Goal: Task Accomplishment & Management: Use online tool/utility

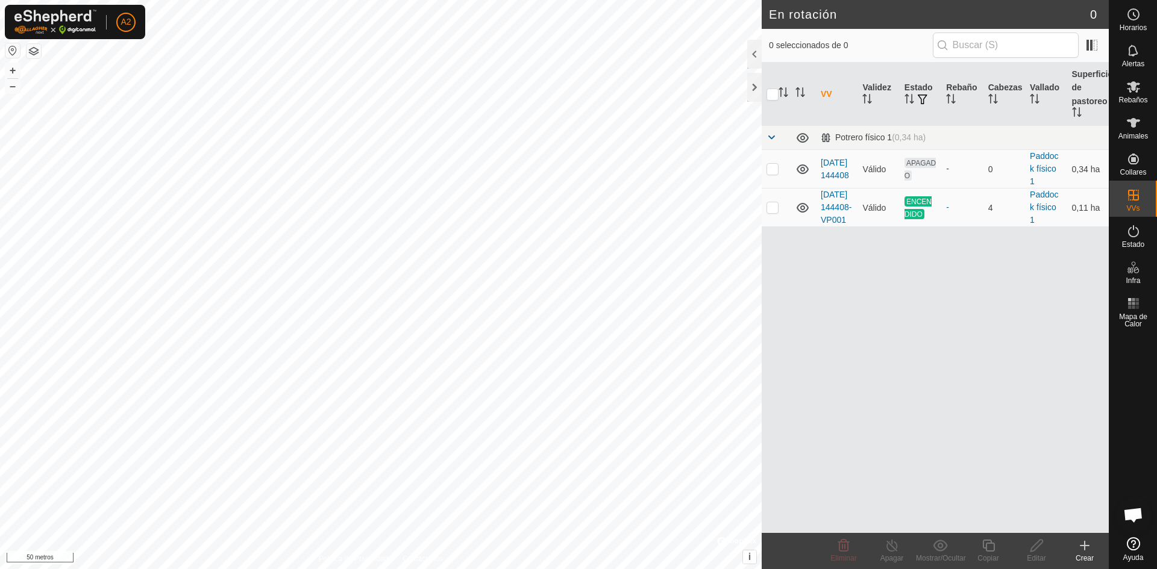
scroll to position [1473, 0]
click at [560, 0] on html "A2 Horarios Alertas Rebaños Animales Collares VVs Estado Infra Mapa de Calor Ay…" at bounding box center [578, 284] width 1157 height 569
click at [1084, 545] on icon at bounding box center [1084, 546] width 0 height 8
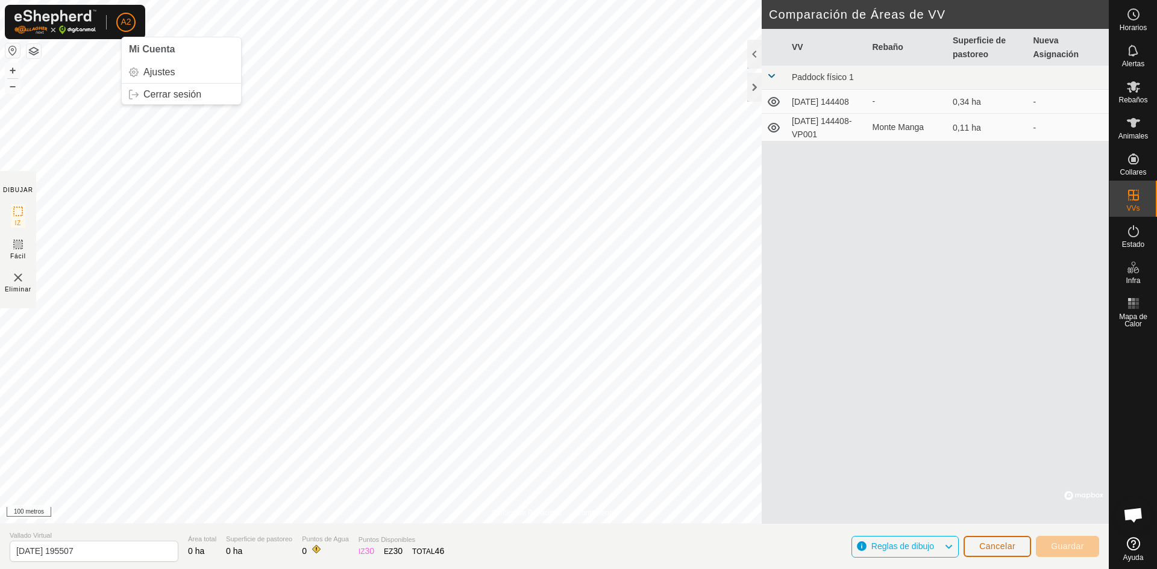
click at [990, 545] on font "Cancelar" at bounding box center [997, 547] width 36 height 10
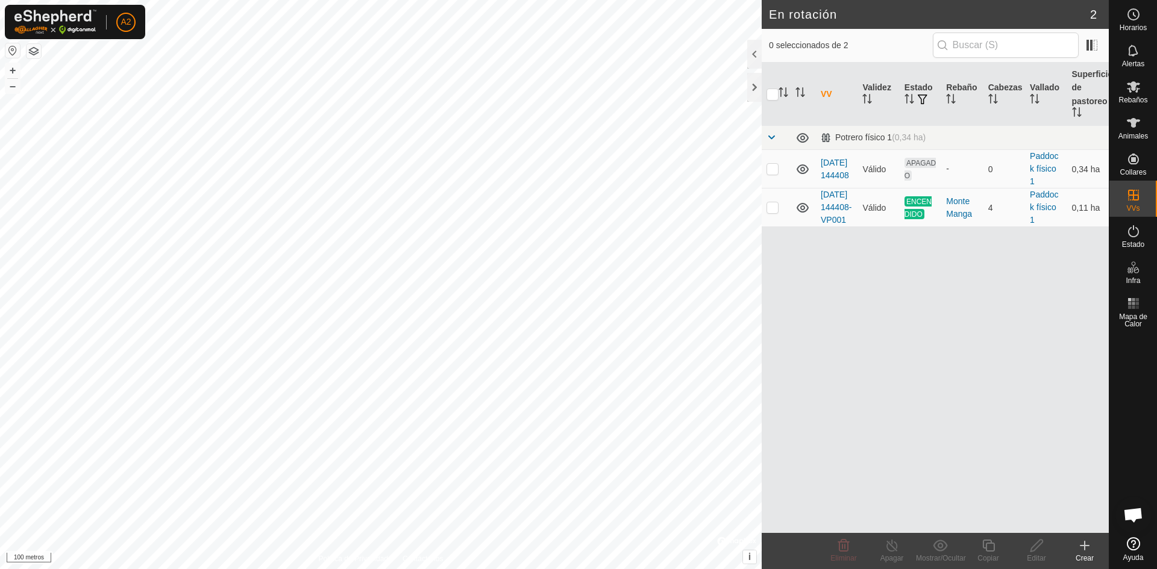
click at [1083, 545] on icon at bounding box center [1084, 546] width 14 height 14
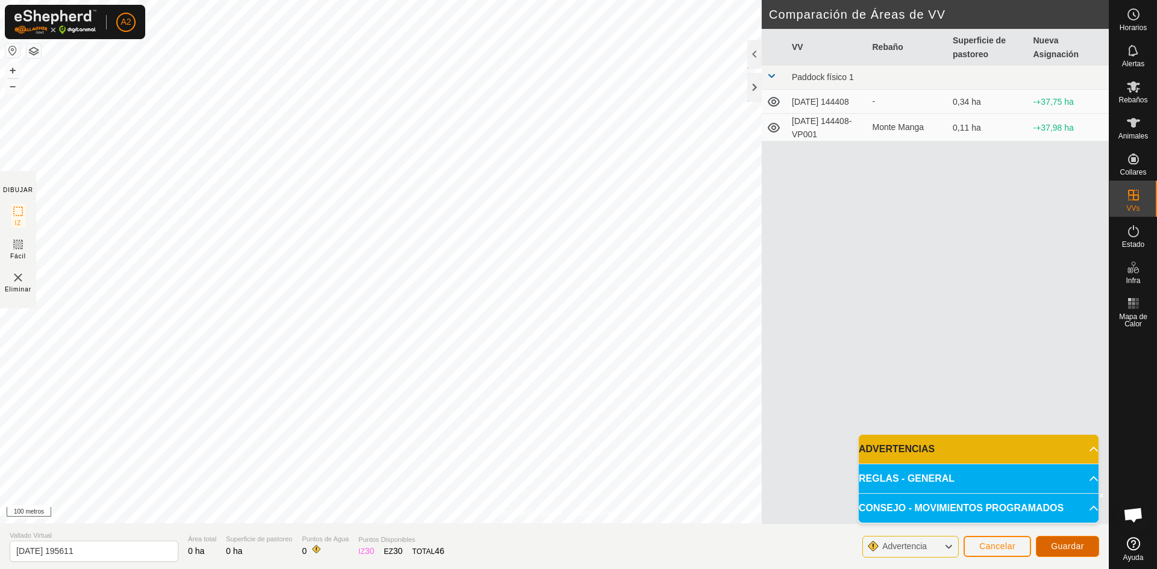
click at [1067, 548] on font "Guardar" at bounding box center [1067, 547] width 33 height 10
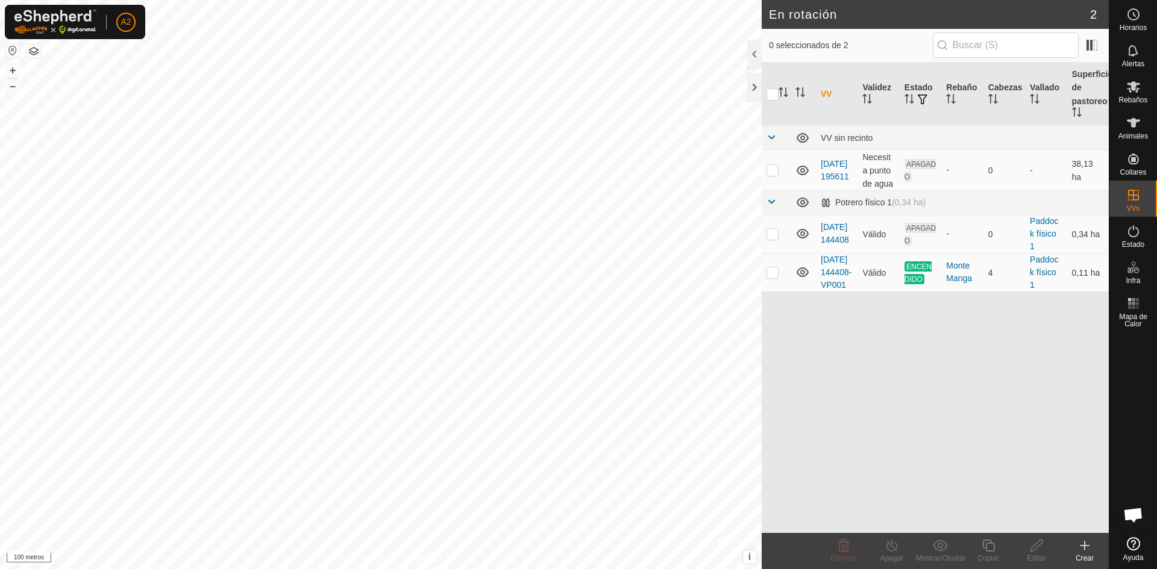
checkbox input "true"
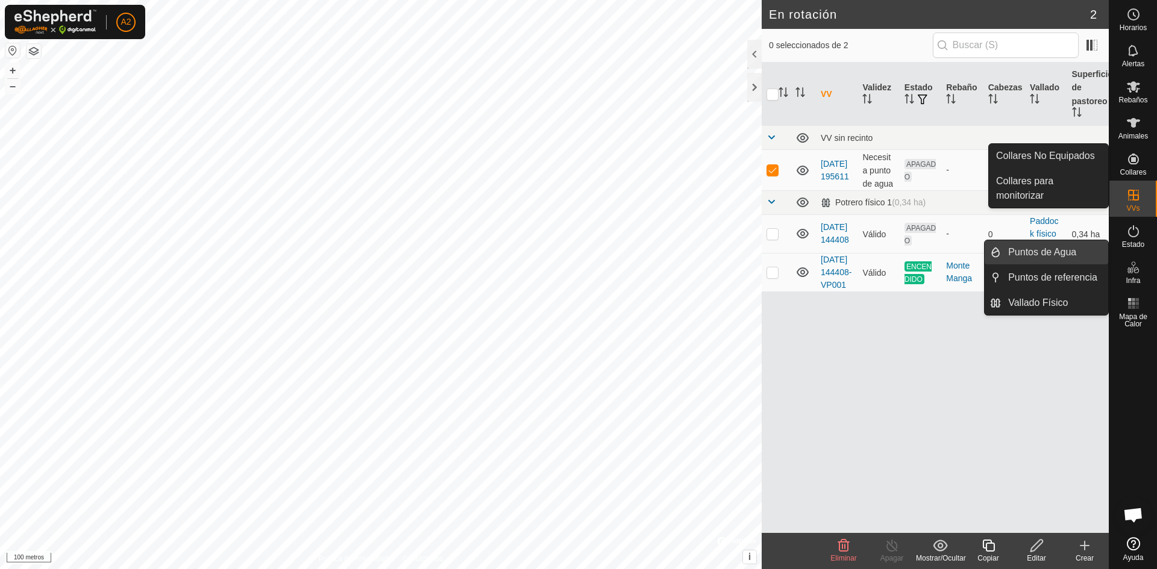
drag, startPoint x: 1067, startPoint y: 257, endPoint x: 1049, endPoint y: 251, distance: 19.2
click at [1049, 251] on link "Puntos de Agua" at bounding box center [1054, 252] width 107 height 24
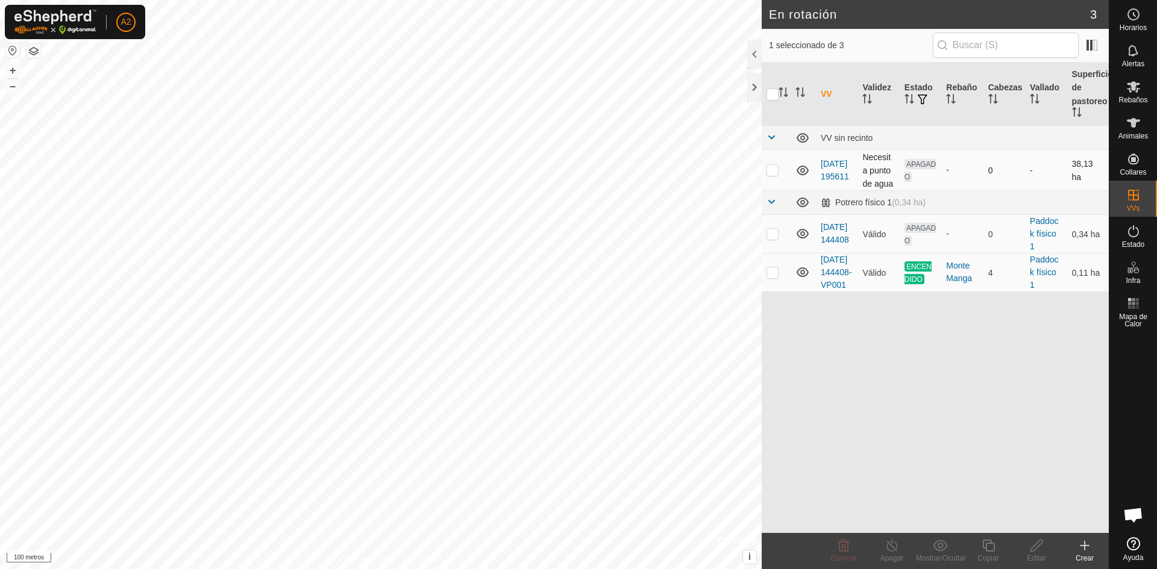
click at [773, 172] on p-checkbox at bounding box center [772, 170] width 12 height 10
checkbox input "true"
click at [1029, 548] on icon at bounding box center [1036, 546] width 15 height 14
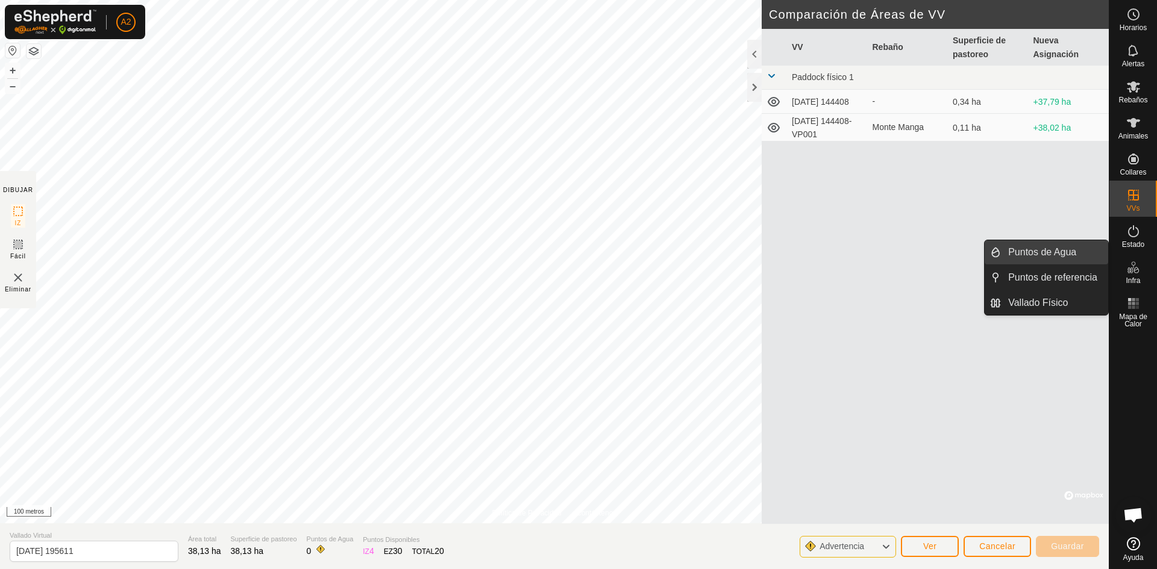
click at [1053, 251] on link "Puntos de Agua" at bounding box center [1054, 252] width 107 height 24
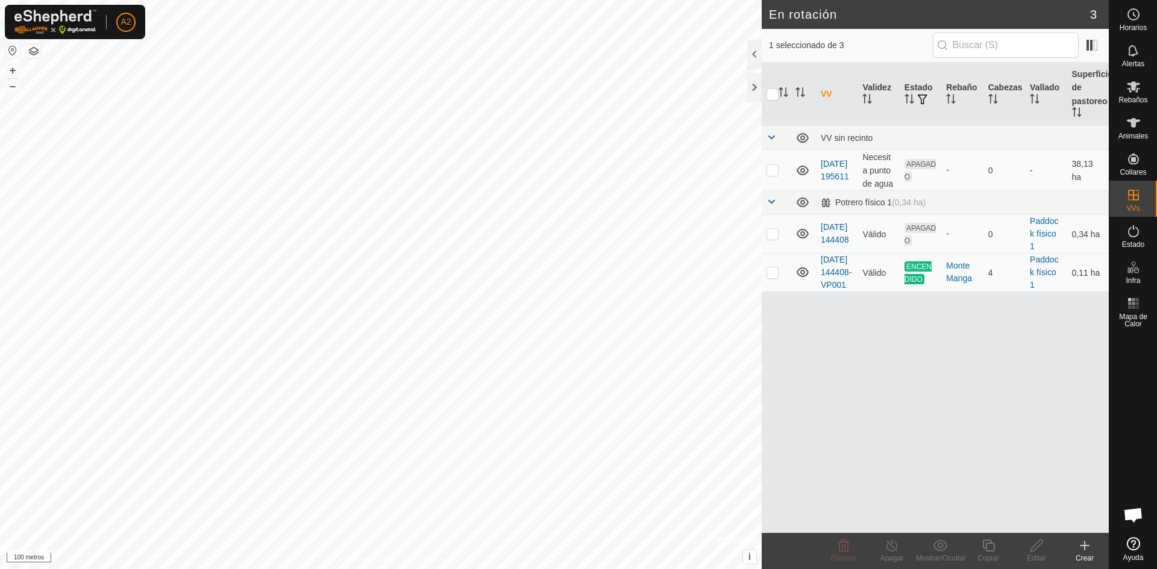
checkbox input "true"
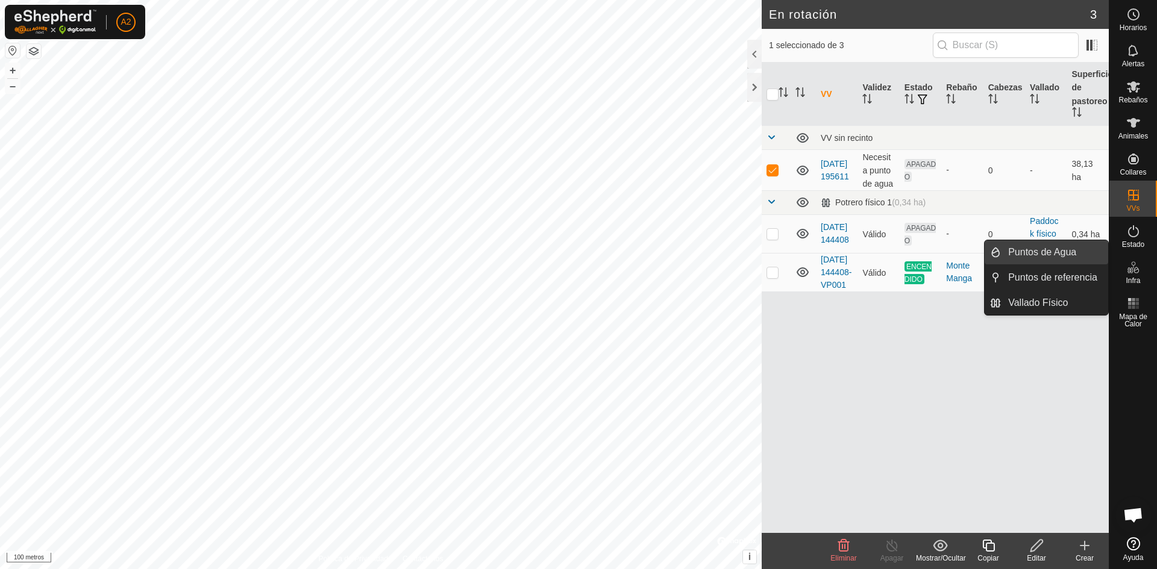
click at [1040, 249] on link "Puntos de Agua" at bounding box center [1054, 252] width 107 height 24
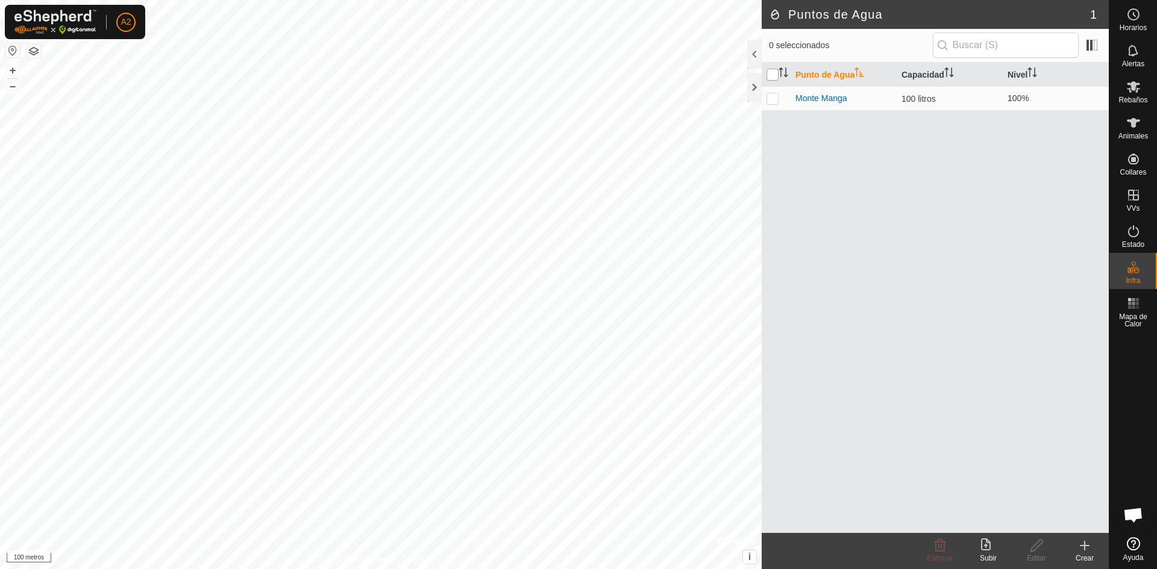
click at [775, 72] on input "checkbox" at bounding box center [772, 75] width 12 height 12
checkbox input "true"
click at [775, 72] on input "checkbox" at bounding box center [772, 75] width 12 height 12
checkbox input "false"
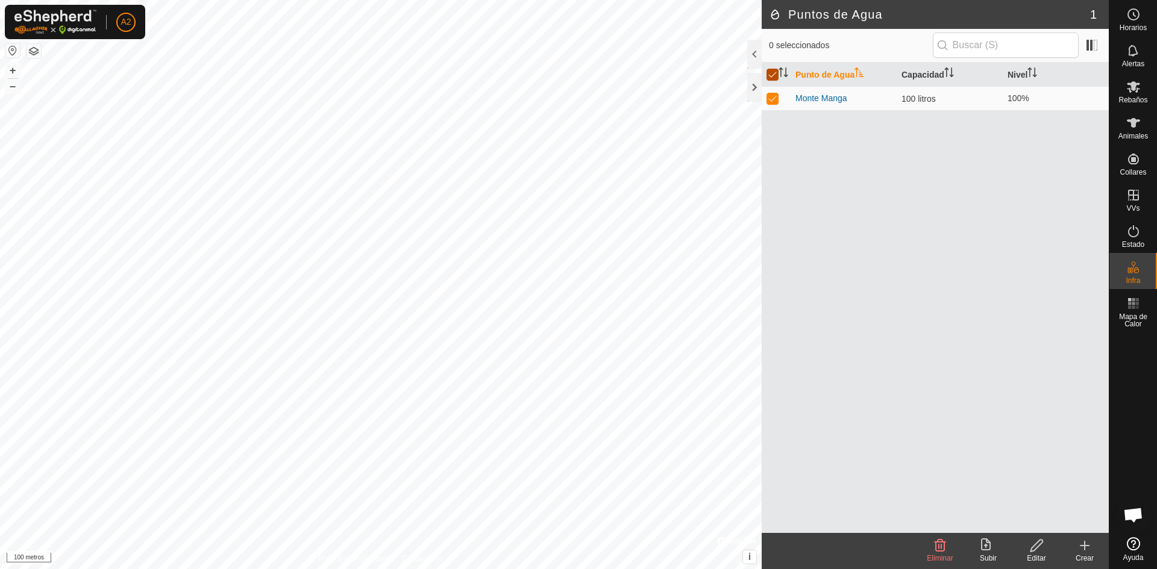
checkbox input "false"
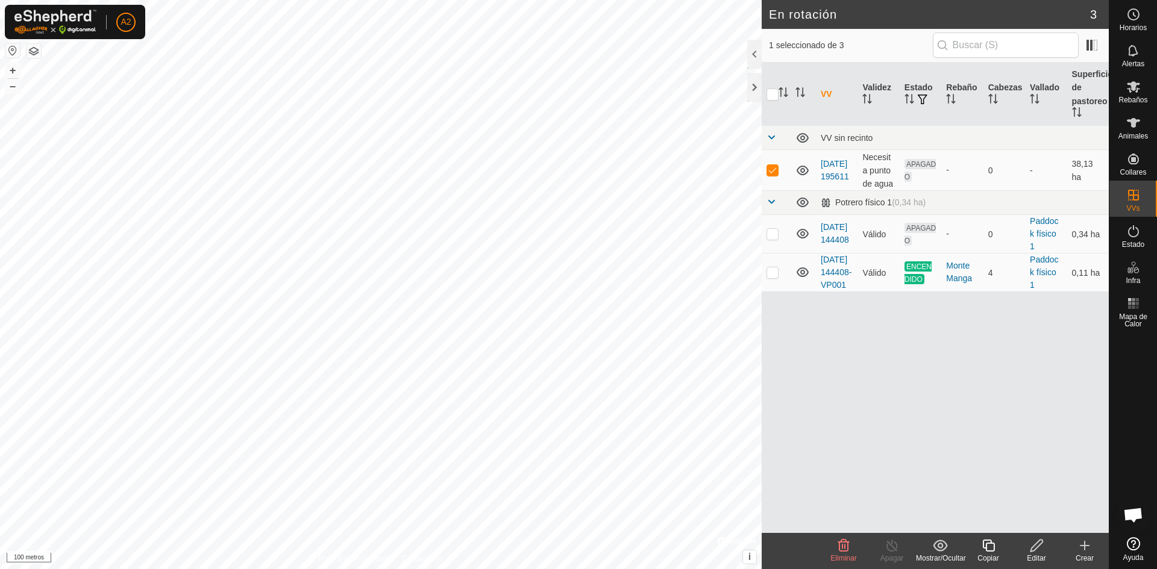
click at [1034, 545] on icon at bounding box center [1036, 546] width 12 height 12
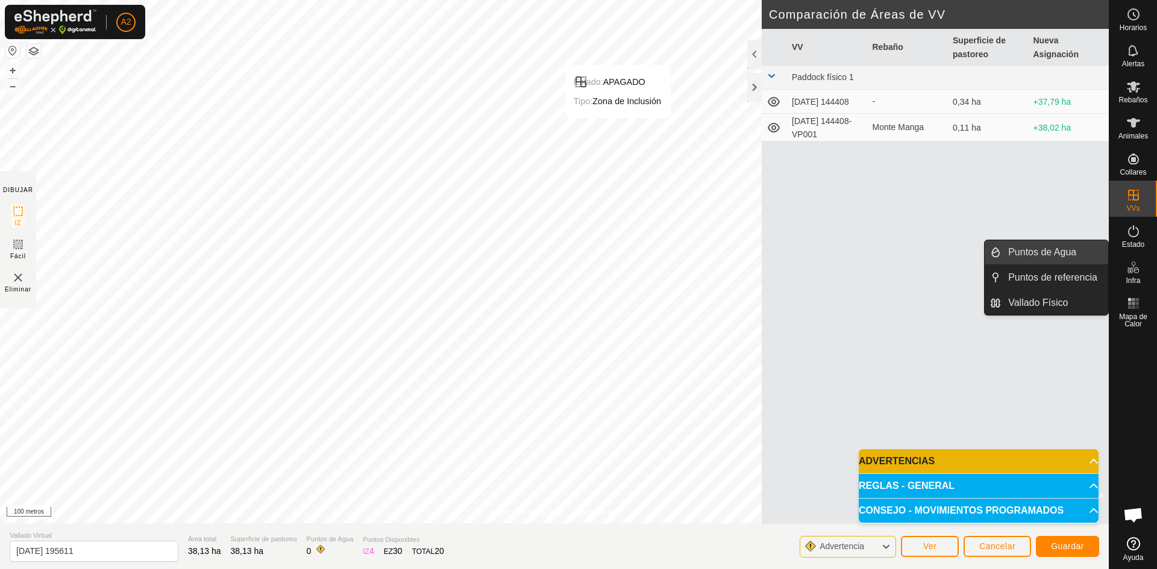
click at [1076, 251] on link "Puntos de Agua" at bounding box center [1054, 252] width 107 height 24
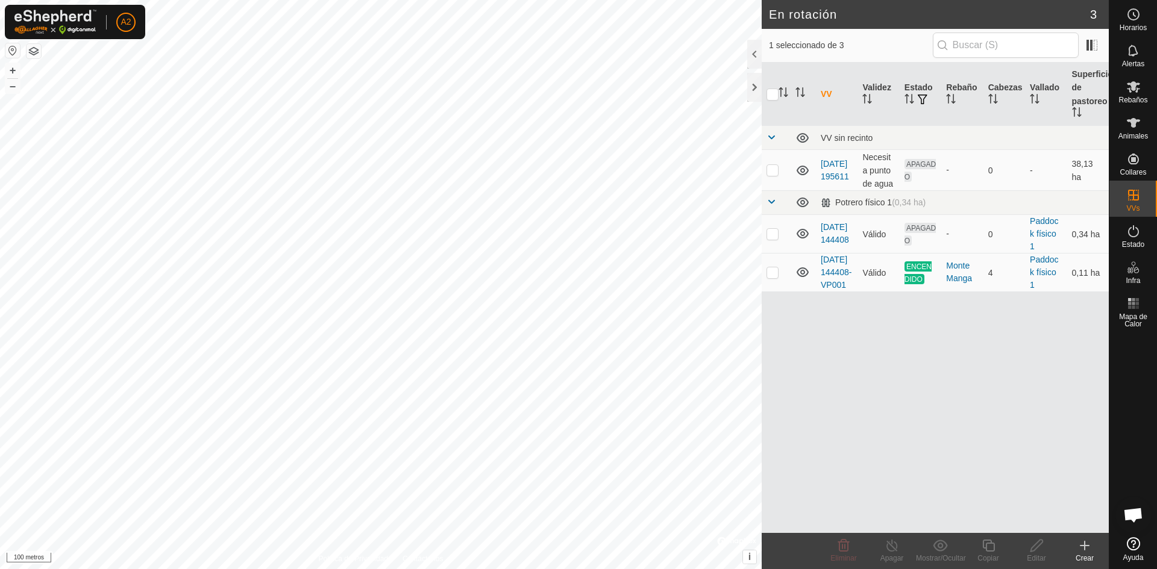
checkbox input "true"
click at [1031, 549] on icon at bounding box center [1036, 546] width 12 height 12
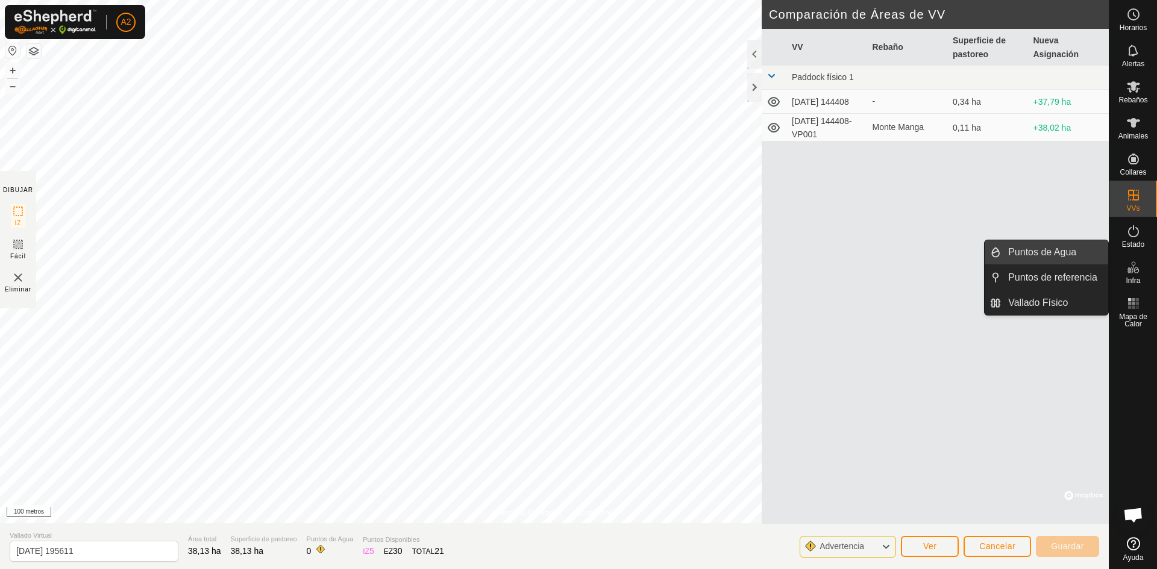
click at [1072, 250] on link "Puntos de Agua" at bounding box center [1054, 252] width 107 height 24
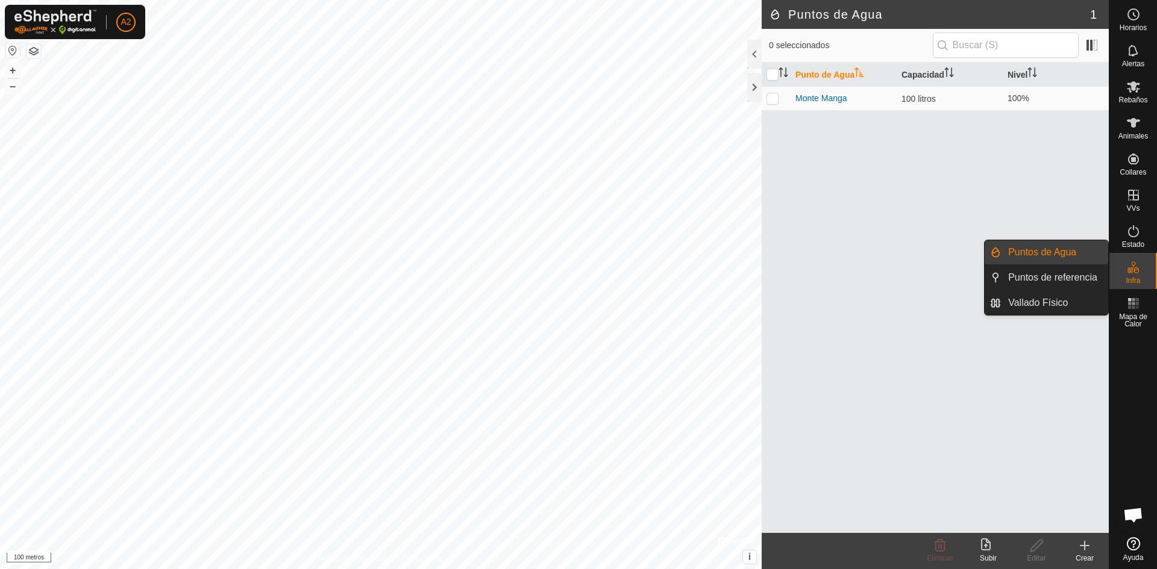
click at [1052, 246] on link "Puntos de Agua" at bounding box center [1054, 252] width 107 height 24
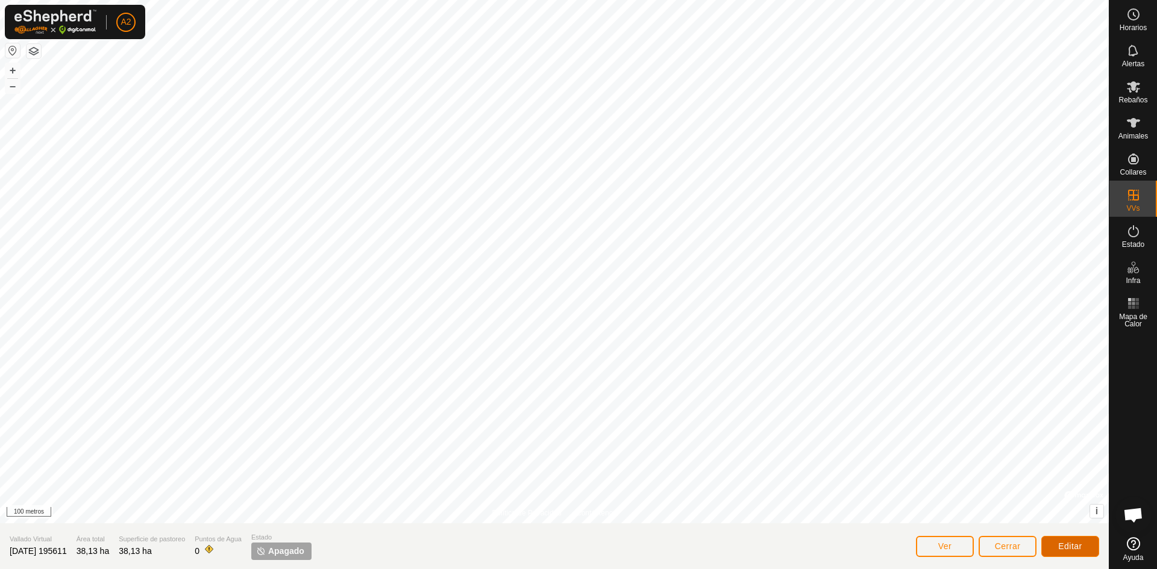
click at [1069, 551] on font "Editar" at bounding box center [1070, 547] width 24 height 10
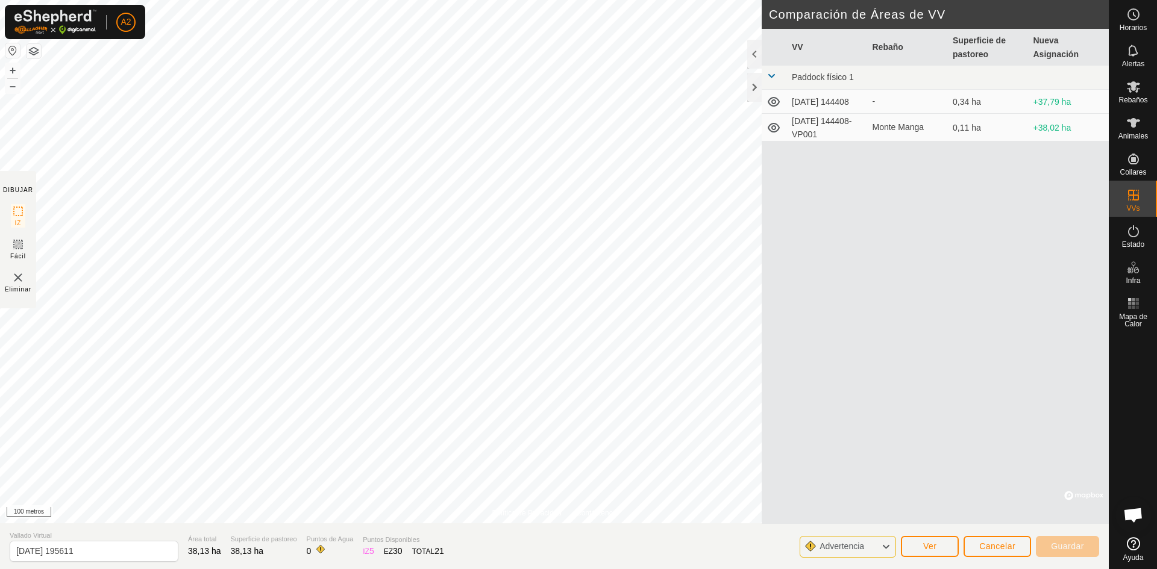
click at [888, 548] on icon at bounding box center [886, 547] width 10 height 16
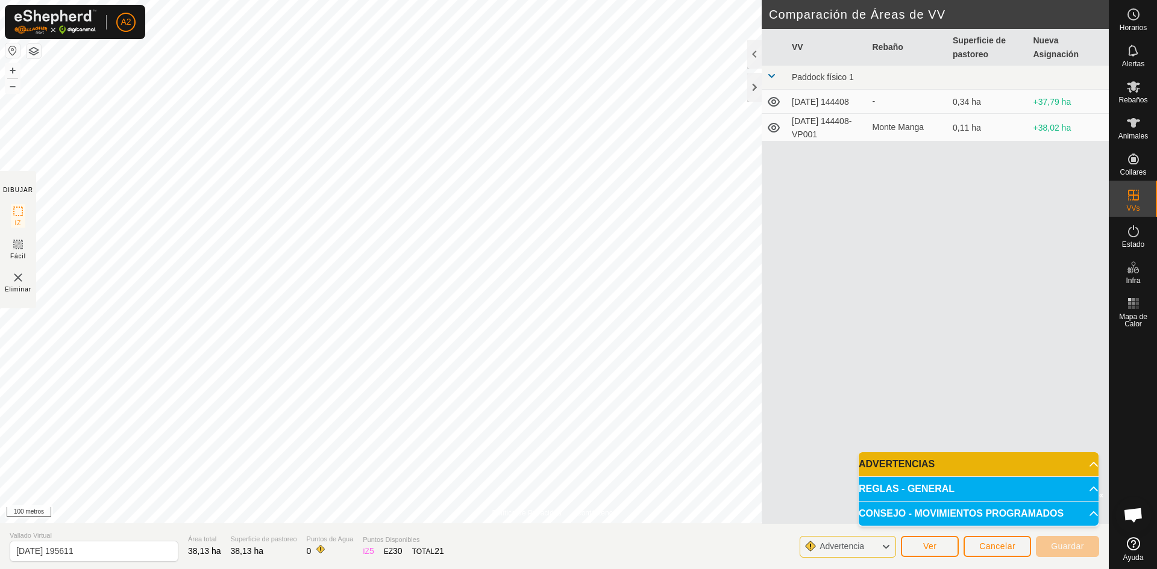
click at [888, 548] on icon at bounding box center [886, 547] width 10 height 16
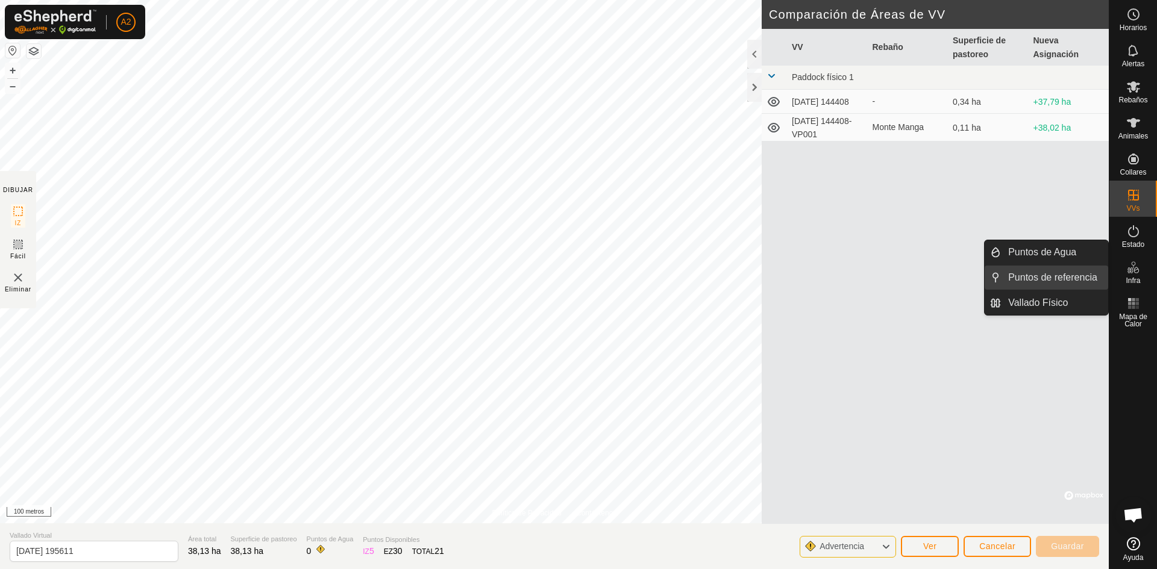
click at [1053, 278] on link "Puntos de referencia" at bounding box center [1054, 278] width 107 height 24
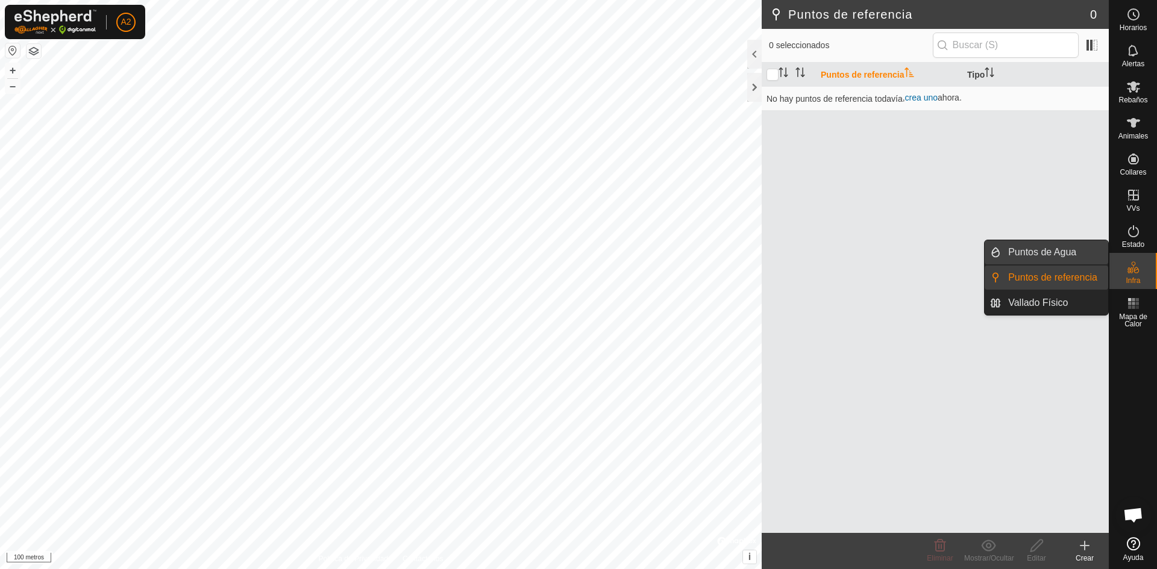
click at [1046, 251] on link "Puntos de Agua" at bounding box center [1054, 252] width 107 height 24
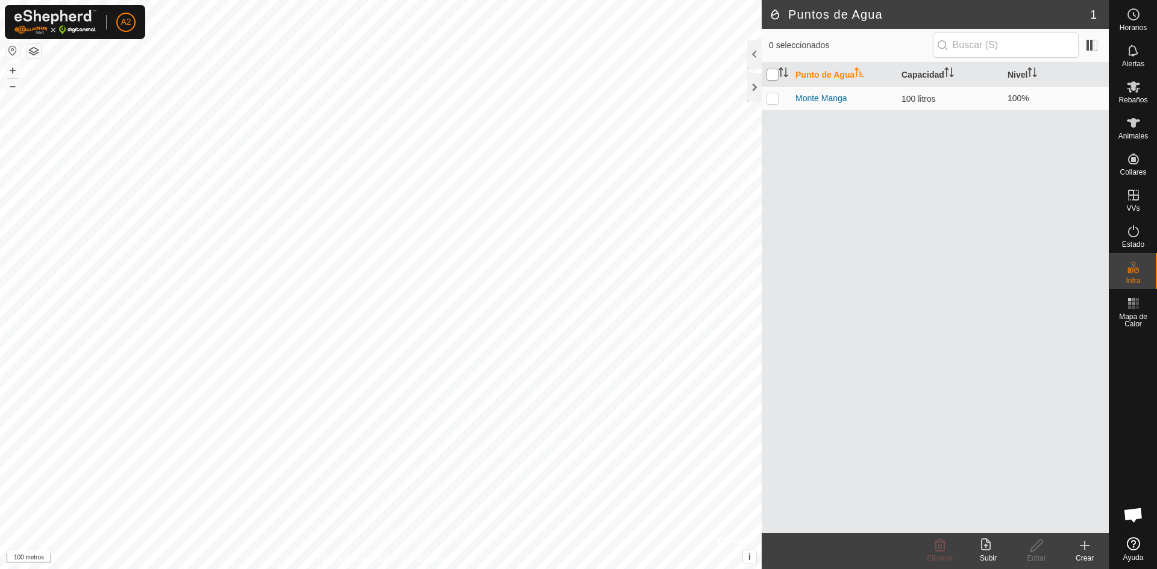
click at [772, 73] on input "checkbox" at bounding box center [772, 75] width 12 height 12
checkbox input "true"
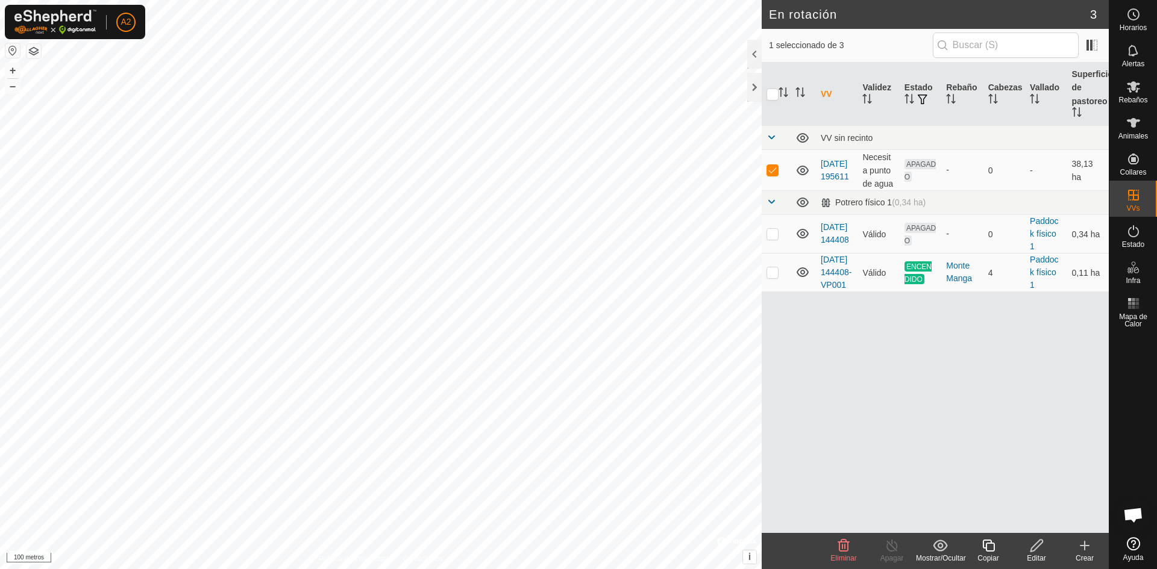
click at [1032, 545] on icon at bounding box center [1036, 546] width 15 height 14
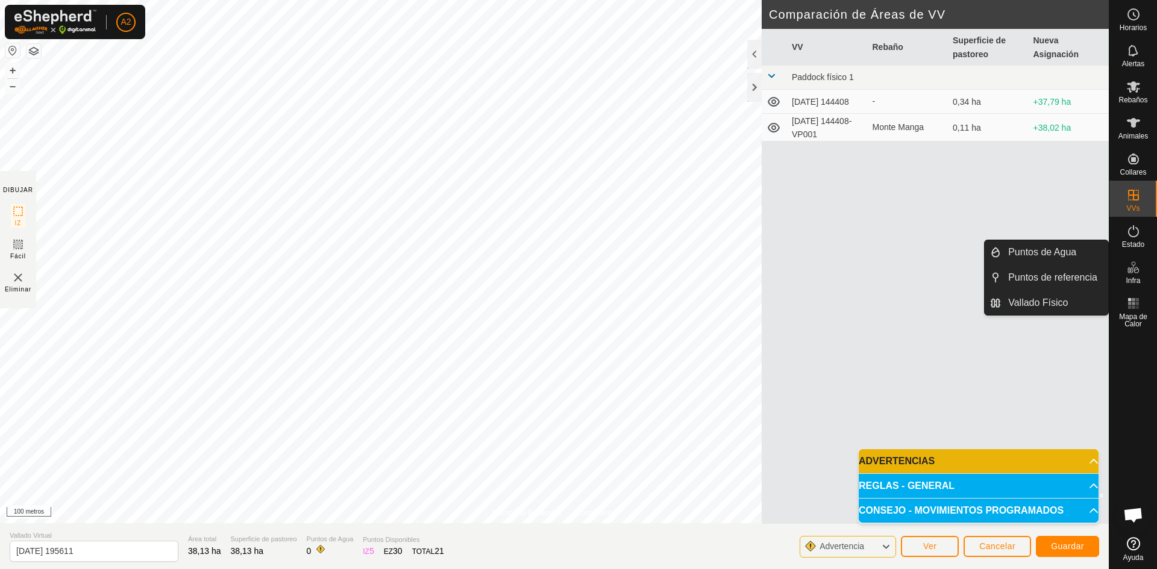
click at [1134, 271] on icon at bounding box center [1133, 267] width 14 height 14
click at [1066, 251] on link "Puntos de Agua" at bounding box center [1054, 252] width 107 height 24
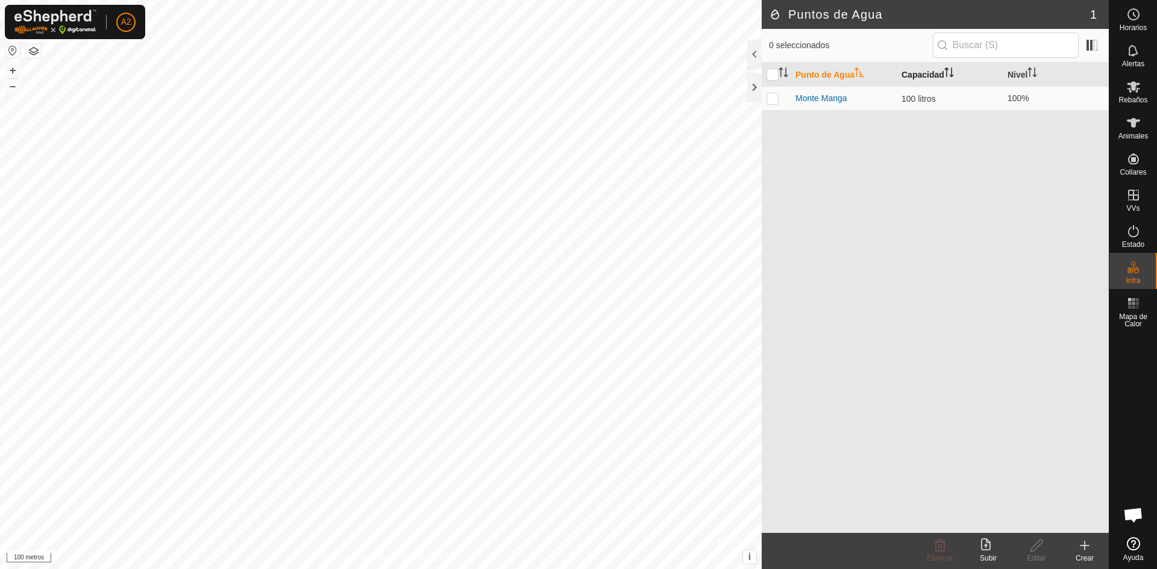
click at [942, 76] on font "Capacidad" at bounding box center [922, 75] width 43 height 10
click at [961, 51] on input "text" at bounding box center [1006, 45] width 146 height 25
click at [772, 75] on input "checkbox" at bounding box center [772, 75] width 12 height 12
checkbox input "true"
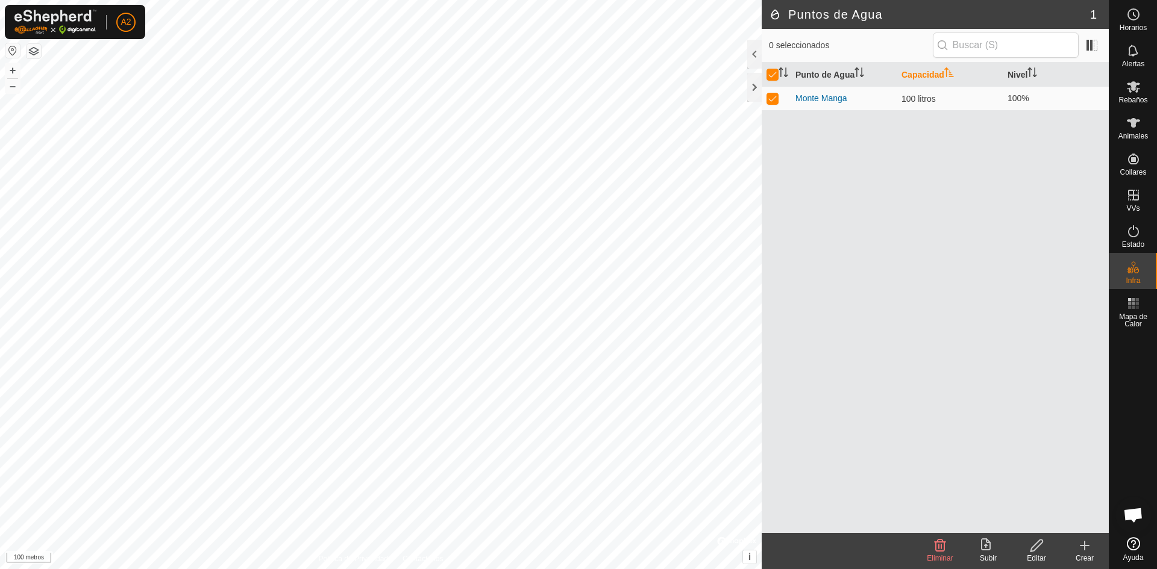
click at [938, 75] on font "Capacidad" at bounding box center [922, 75] width 43 height 10
click at [962, 47] on input "text" at bounding box center [1006, 45] width 146 height 25
click at [1026, 75] on font "Nivel" at bounding box center [1017, 75] width 20 height 10
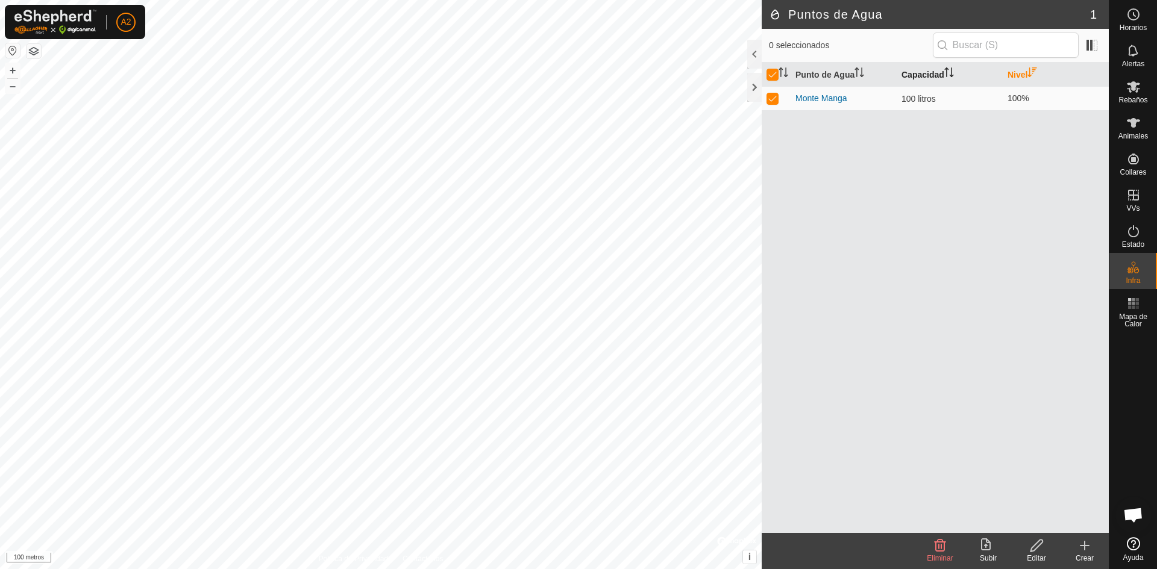
click at [941, 70] on font "Capacidad" at bounding box center [922, 75] width 43 height 10
click at [769, 74] on input "checkbox" at bounding box center [772, 75] width 12 height 12
checkbox input "false"
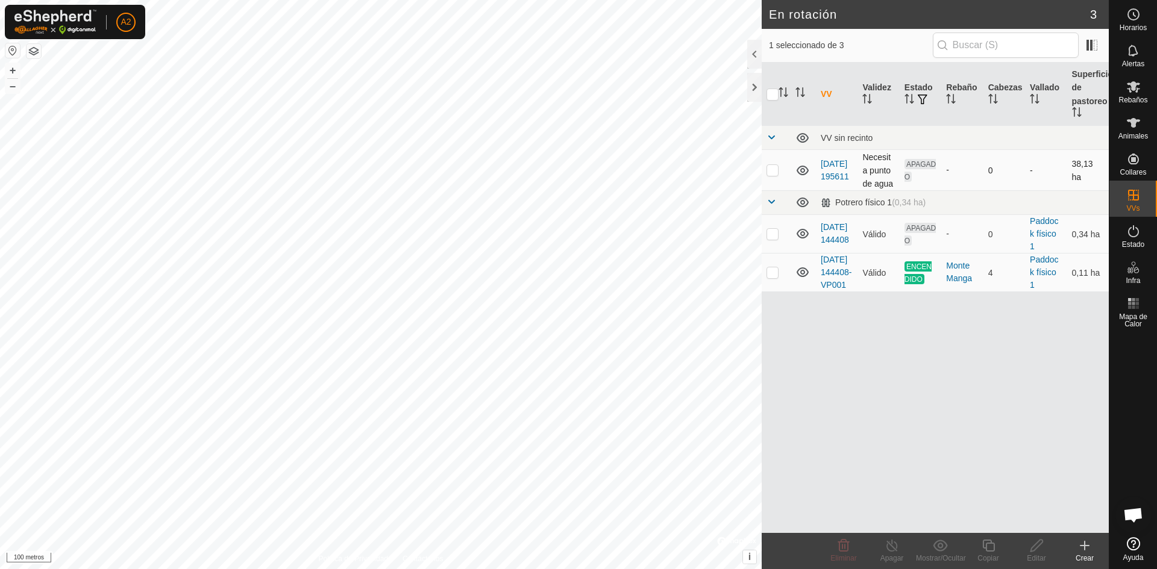
click at [884, 169] on font "Necesita punto de agua" at bounding box center [877, 170] width 31 height 36
click at [883, 82] on th "Validez" at bounding box center [878, 94] width 42 height 63
click at [867, 165] on font "Necesita punto de agua" at bounding box center [877, 170] width 31 height 36
click at [777, 171] on p-checkbox at bounding box center [772, 170] width 12 height 10
checkbox input "true"
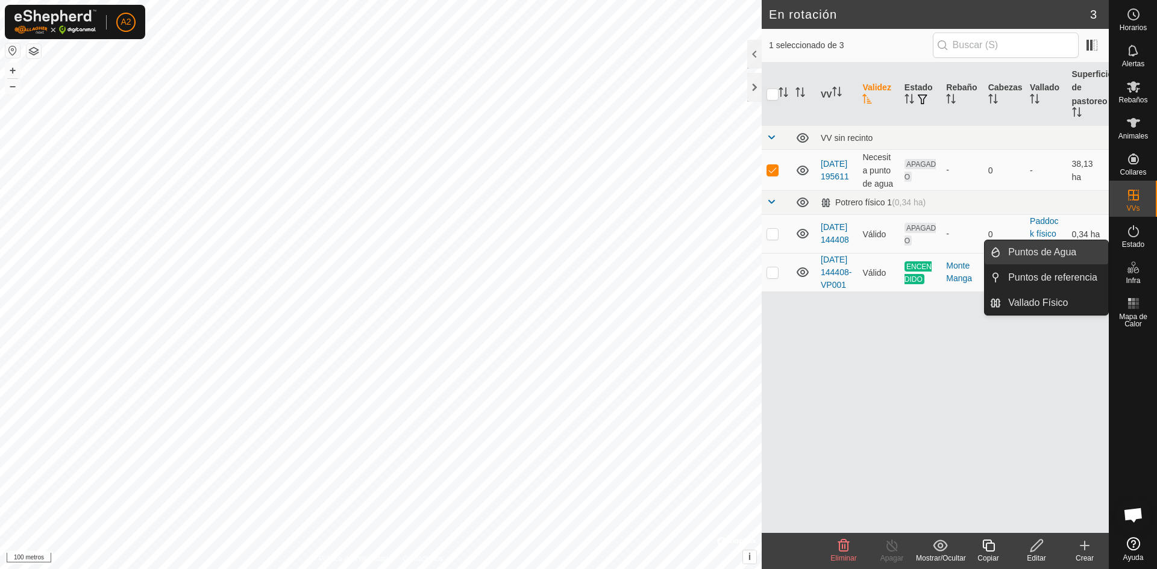
click at [1075, 249] on link "Puntos de Agua" at bounding box center [1054, 252] width 107 height 24
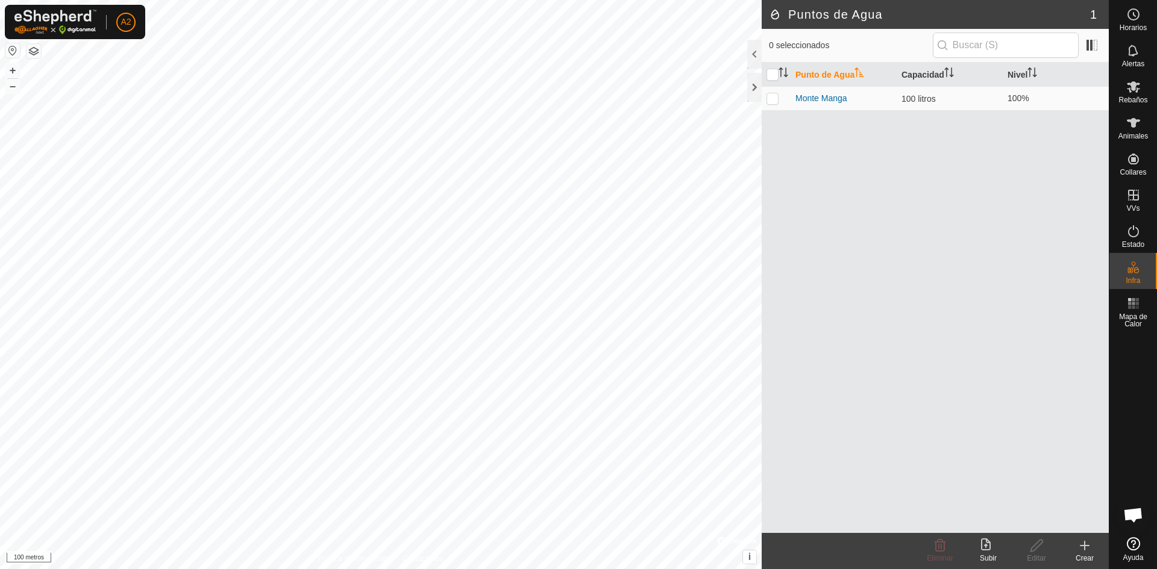
click at [984, 549] on icon at bounding box center [988, 546] width 14 height 14
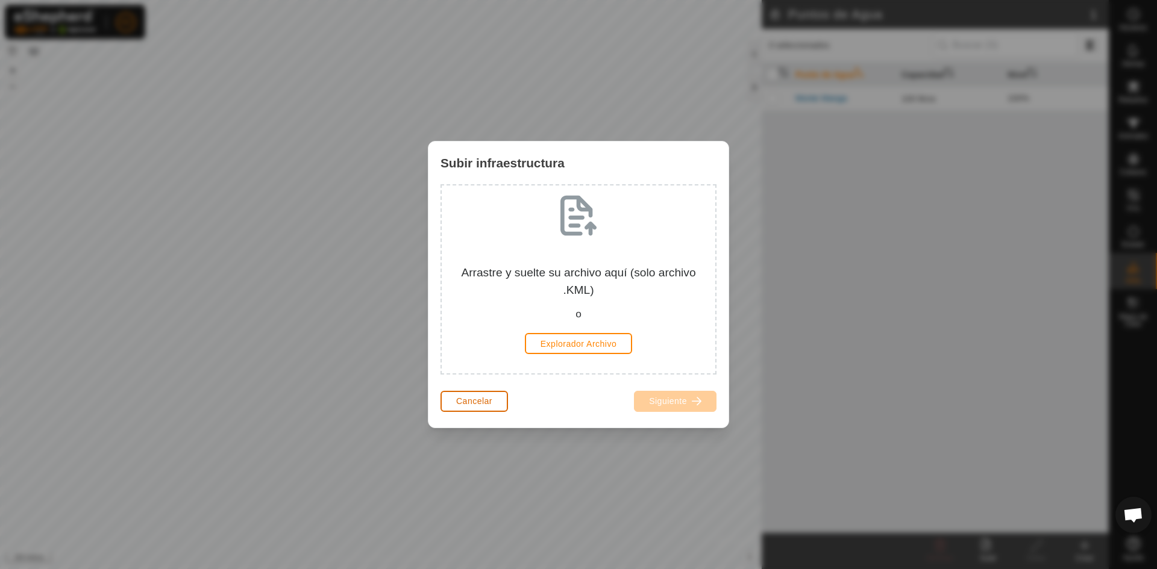
click at [486, 402] on font "Cancelar" at bounding box center [474, 401] width 36 height 10
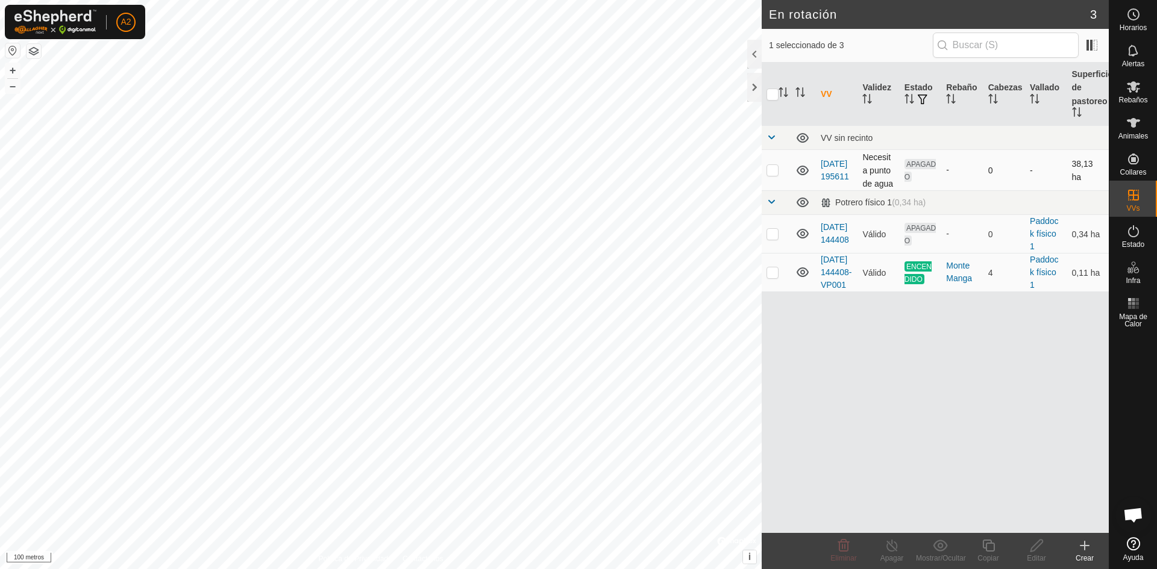
click at [770, 169] on p-checkbox at bounding box center [772, 170] width 12 height 10
click at [837, 543] on icon at bounding box center [843, 546] width 14 height 14
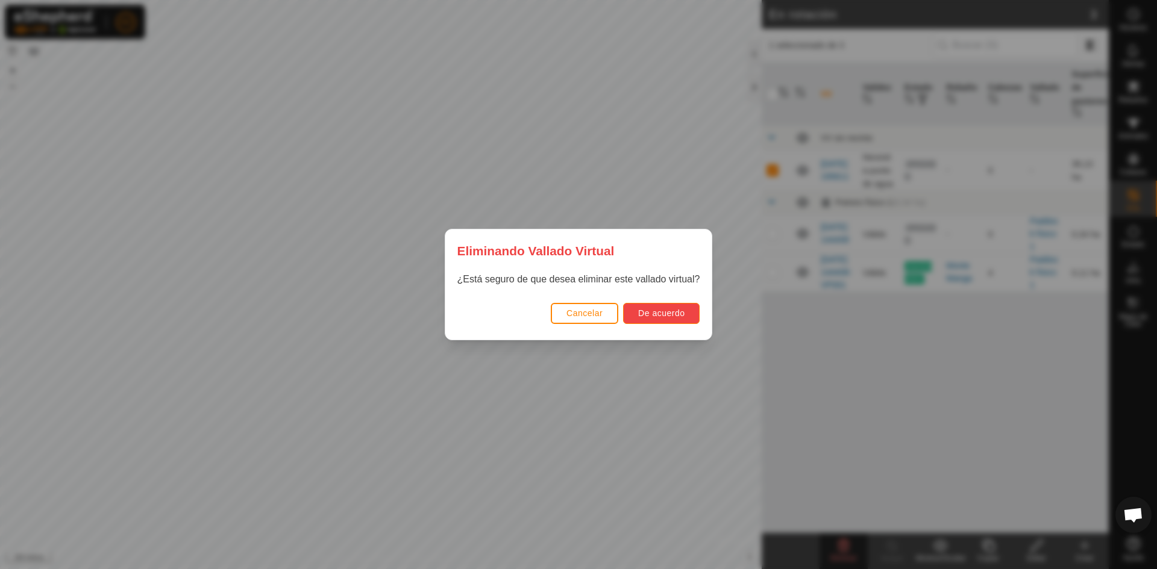
click at [663, 313] on font "De acuerdo" at bounding box center [661, 313] width 46 height 10
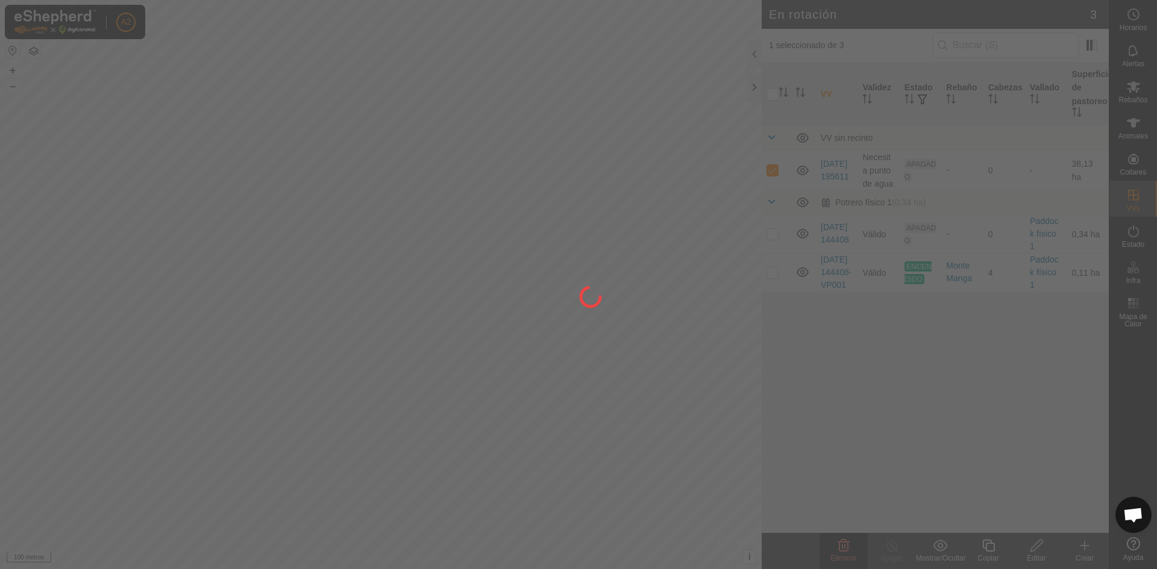
checkbox input "false"
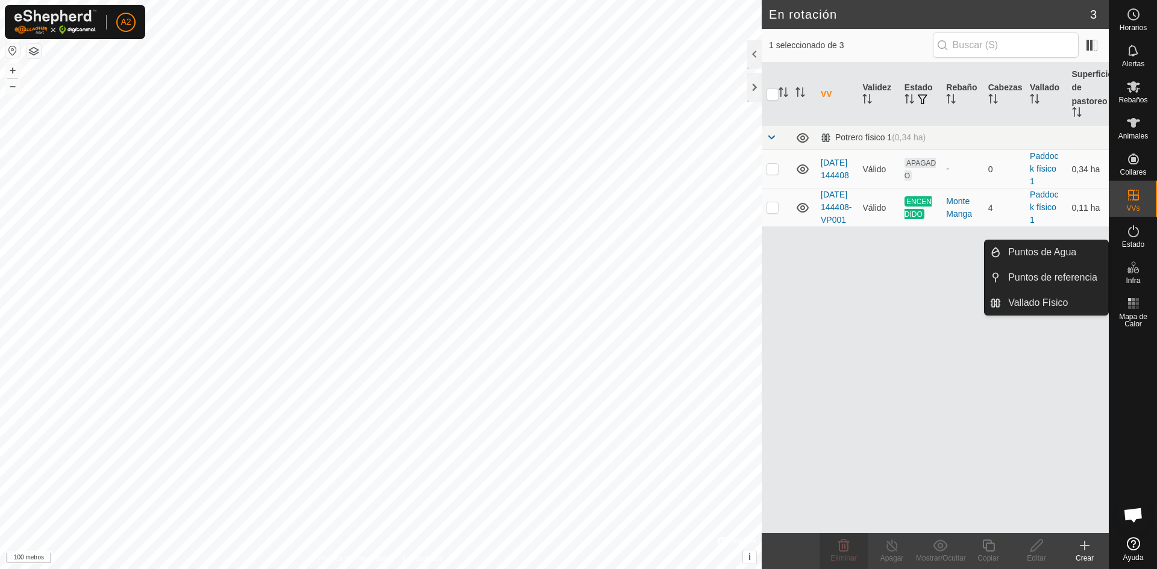
drag, startPoint x: 1134, startPoint y: 270, endPoint x: 1108, endPoint y: 264, distance: 26.6
click at [1134, 270] on icon at bounding box center [1135, 270] width 5 height 7
click at [1051, 249] on link "Puntos de Agua" at bounding box center [1054, 252] width 107 height 24
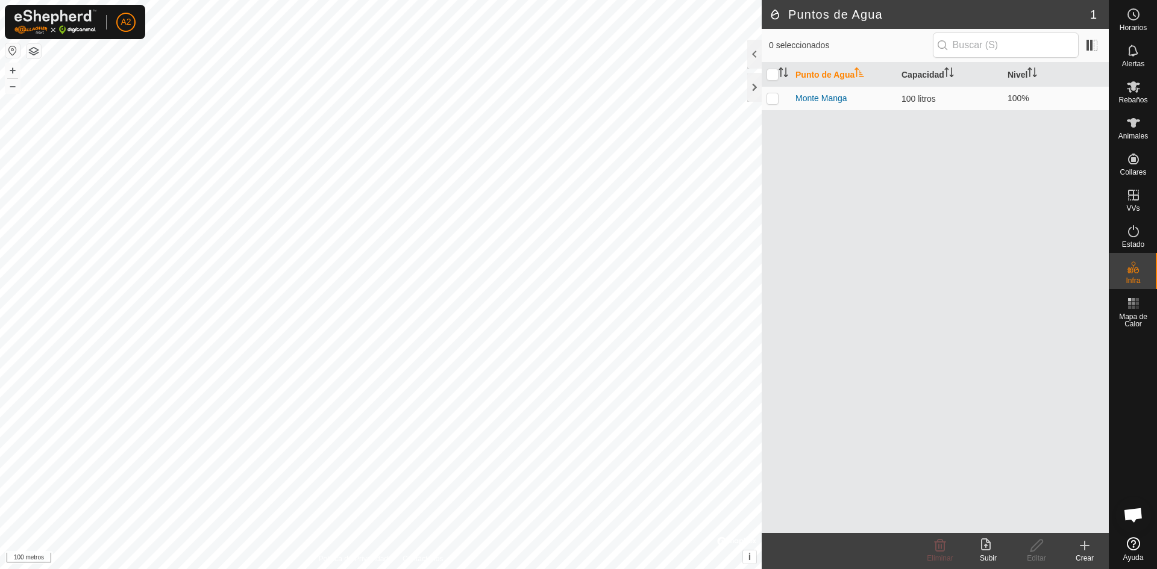
click at [1084, 546] on icon at bounding box center [1084, 546] width 8 height 0
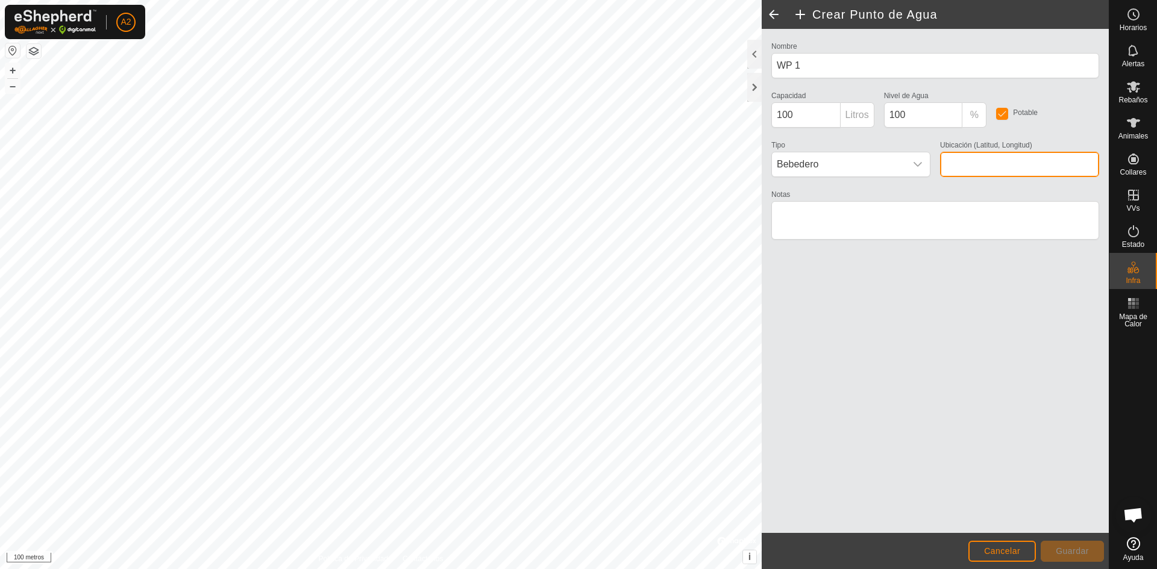
click at [964, 167] on input "Ubicación (Latitud, Longitud)" at bounding box center [1019, 164] width 159 height 25
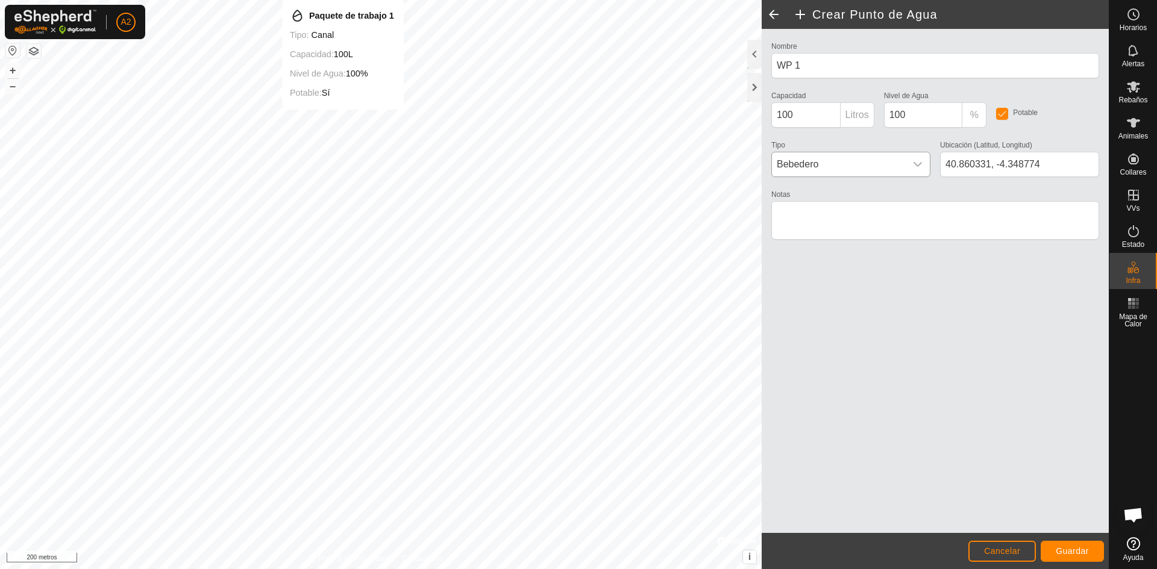
type input "40.860392, -4.348693"
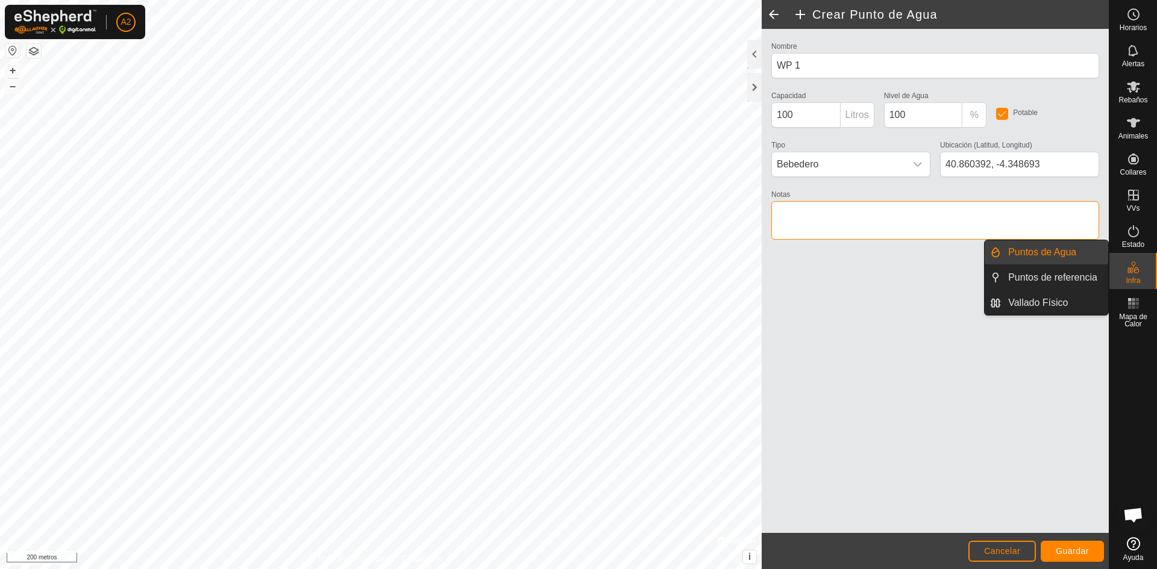
click at [798, 210] on textarea "Notas" at bounding box center [935, 220] width 328 height 39
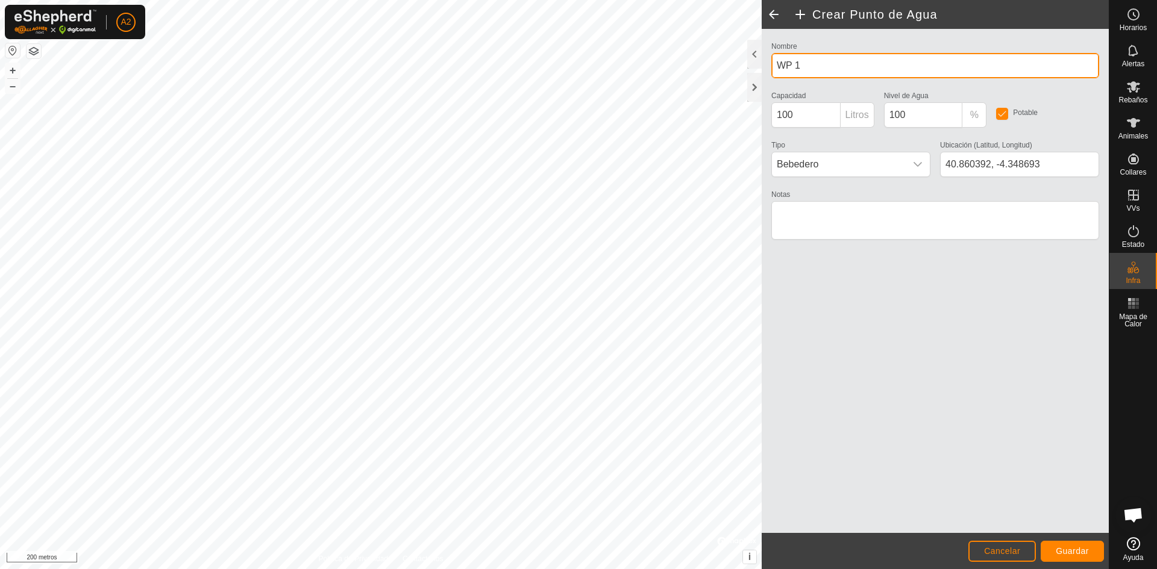
click at [822, 64] on input "WP 1" at bounding box center [935, 65] width 328 height 25
drag, startPoint x: 801, startPoint y: 66, endPoint x: 764, endPoint y: 65, distance: 36.8
click at [764, 65] on div "Nombre WP 1 Capacidad 100 Litros Nivel de Agua 100 % Potable Tipo Bebedero Ubic…" at bounding box center [934, 281] width 347 height 504
type input "[PERSON_NAME]"
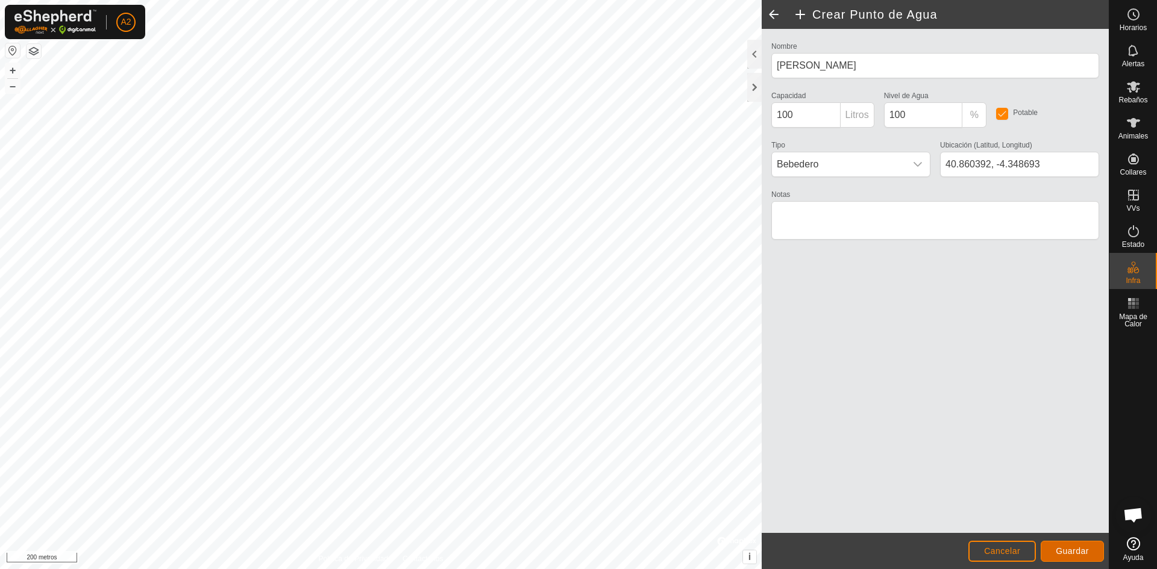
click at [1064, 551] on font "Guardar" at bounding box center [1071, 551] width 33 height 10
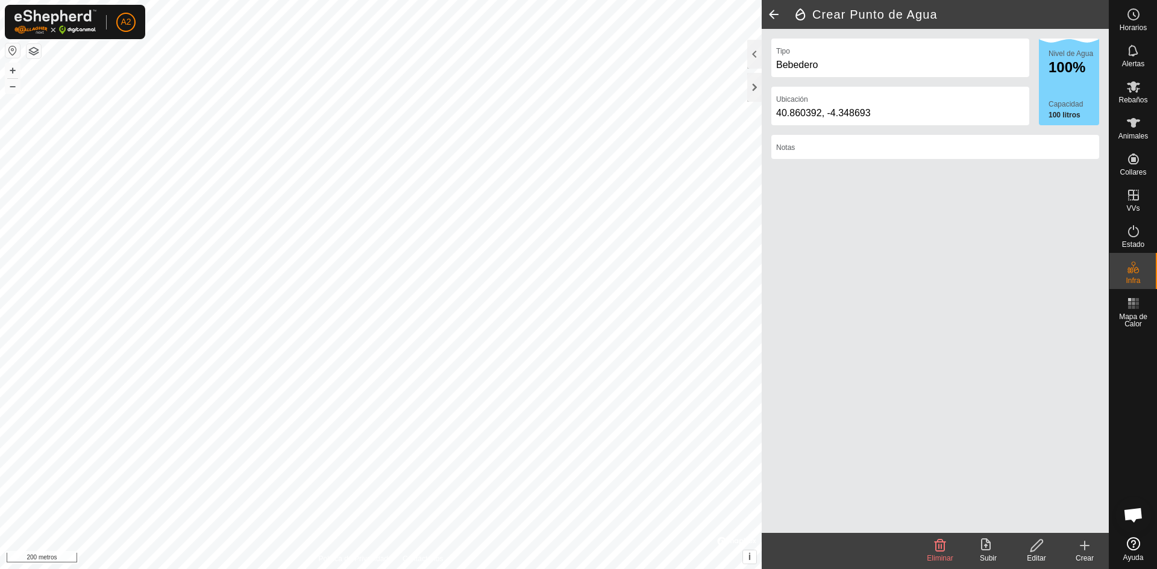
click at [773, 14] on span at bounding box center [773, 14] width 24 height 29
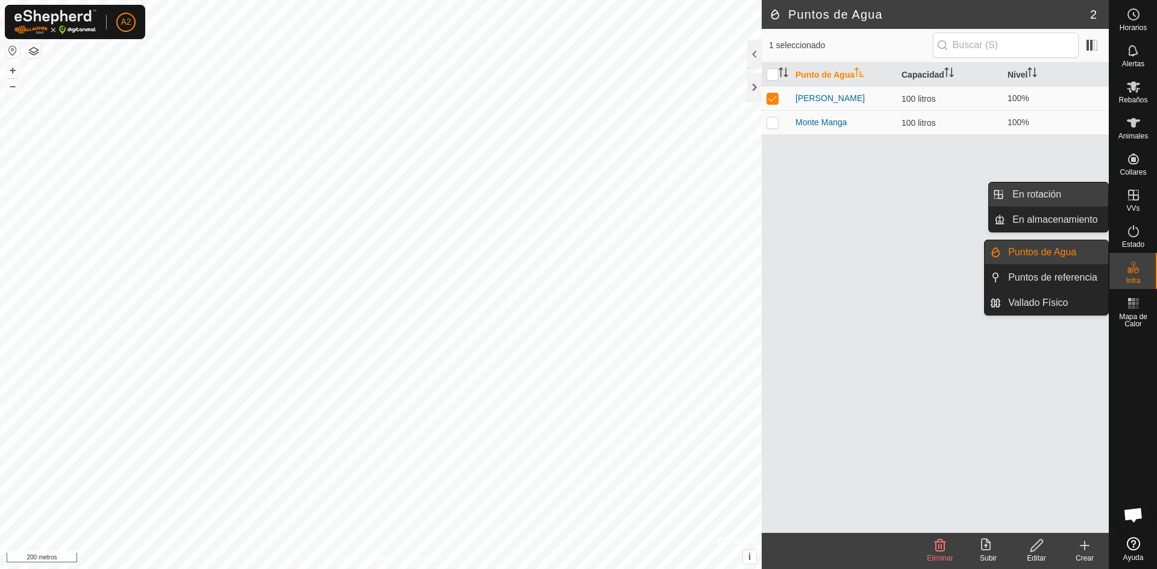
click at [1066, 195] on link "En rotación" at bounding box center [1056, 195] width 103 height 24
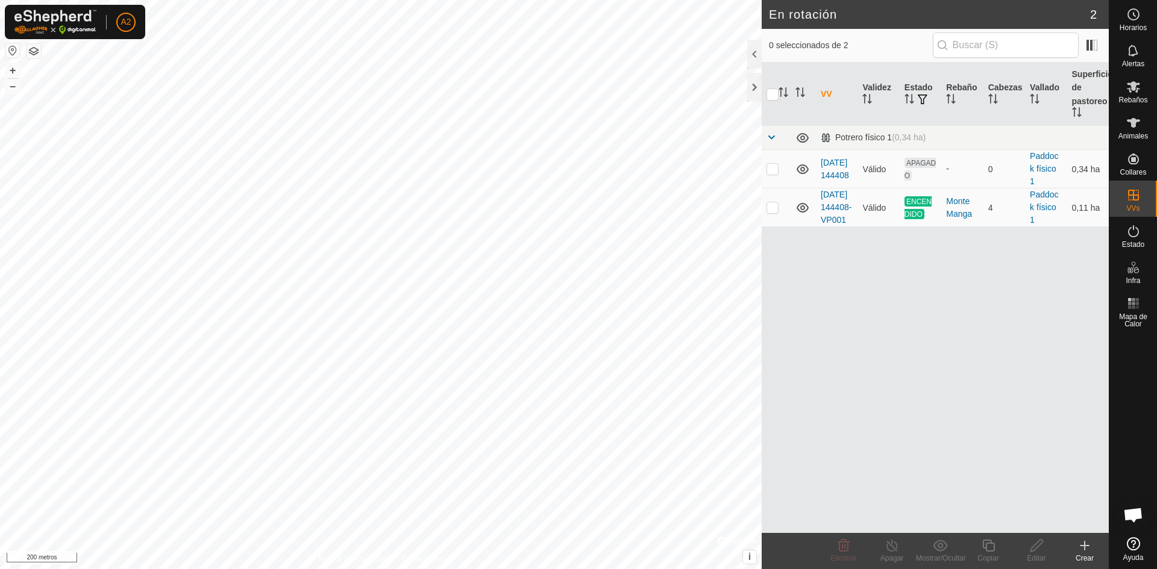
click at [1080, 548] on icon at bounding box center [1084, 546] width 14 height 14
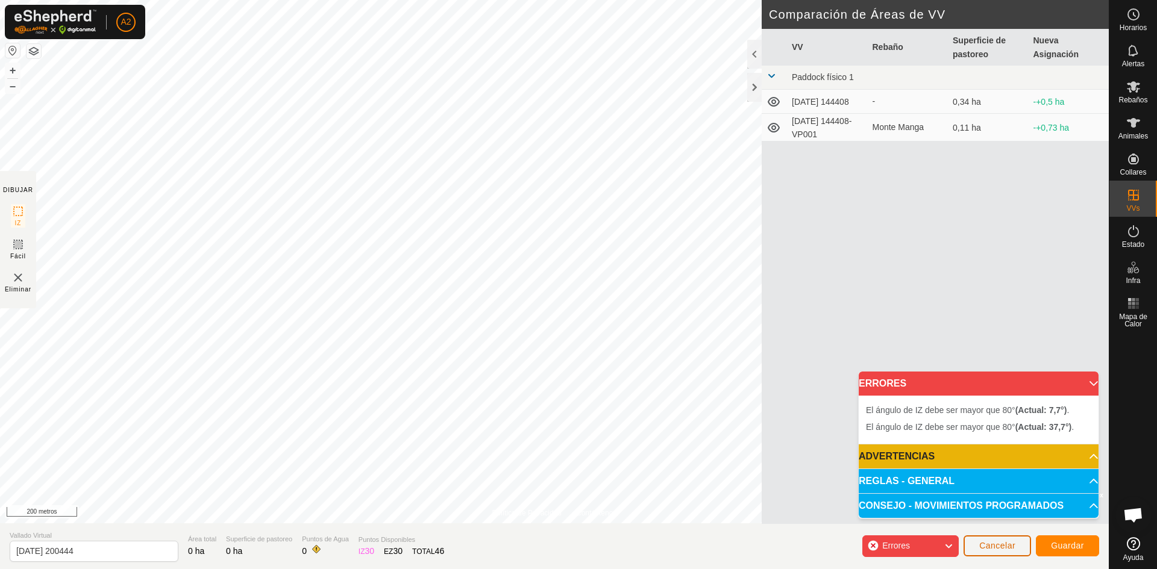
click at [986, 543] on font "Cancelar" at bounding box center [997, 546] width 36 height 10
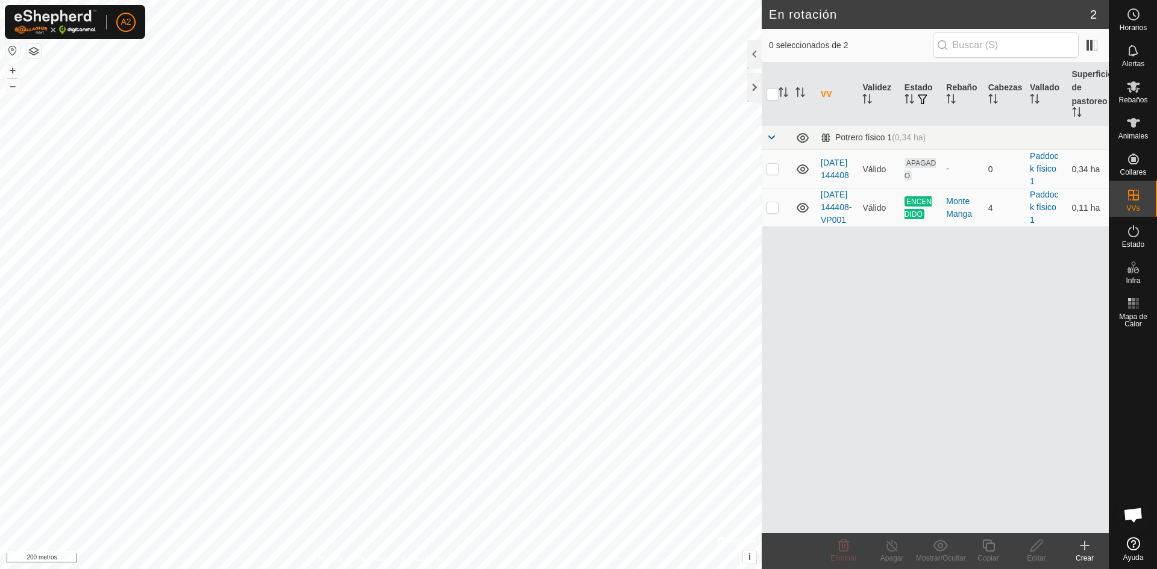
click at [1082, 546] on icon at bounding box center [1084, 546] width 14 height 14
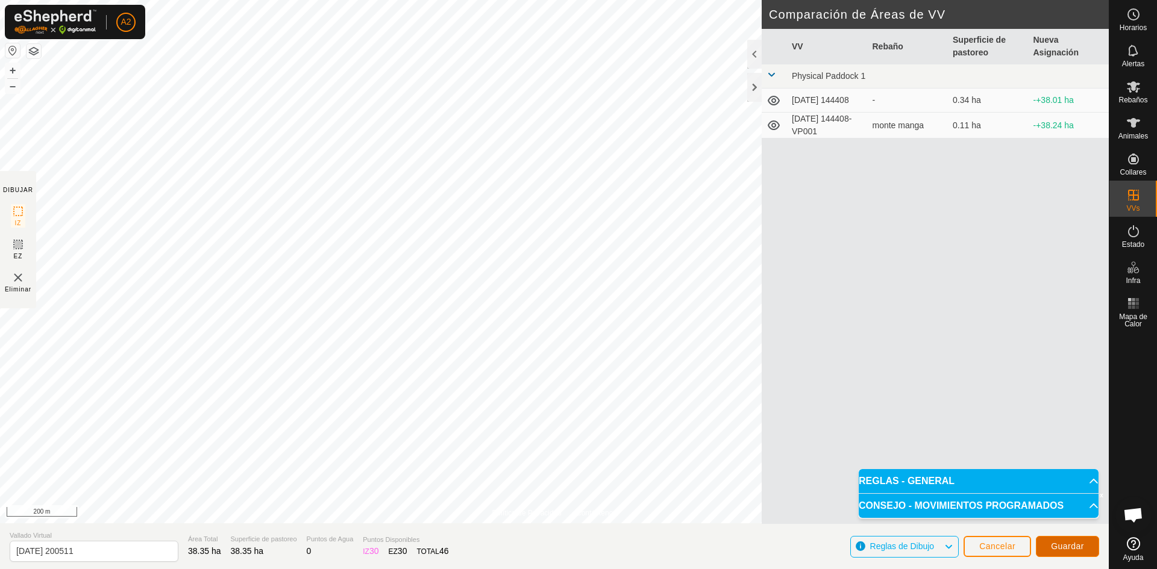
click at [1068, 546] on span "Guardar" at bounding box center [1067, 547] width 33 height 10
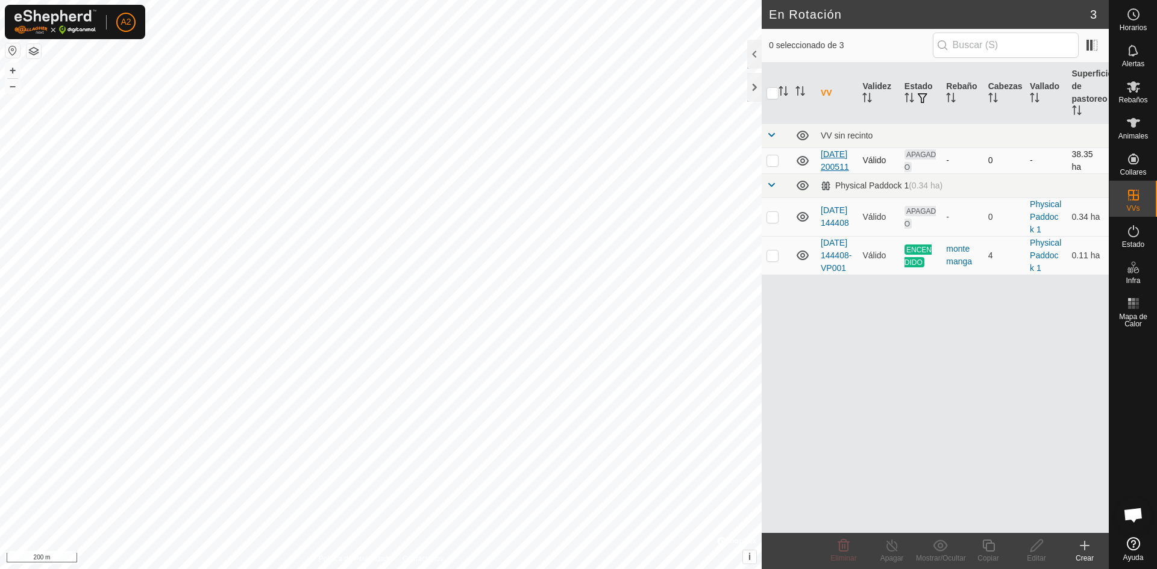
click at [831, 152] on link "[DATE] 200511" at bounding box center [834, 160] width 28 height 22
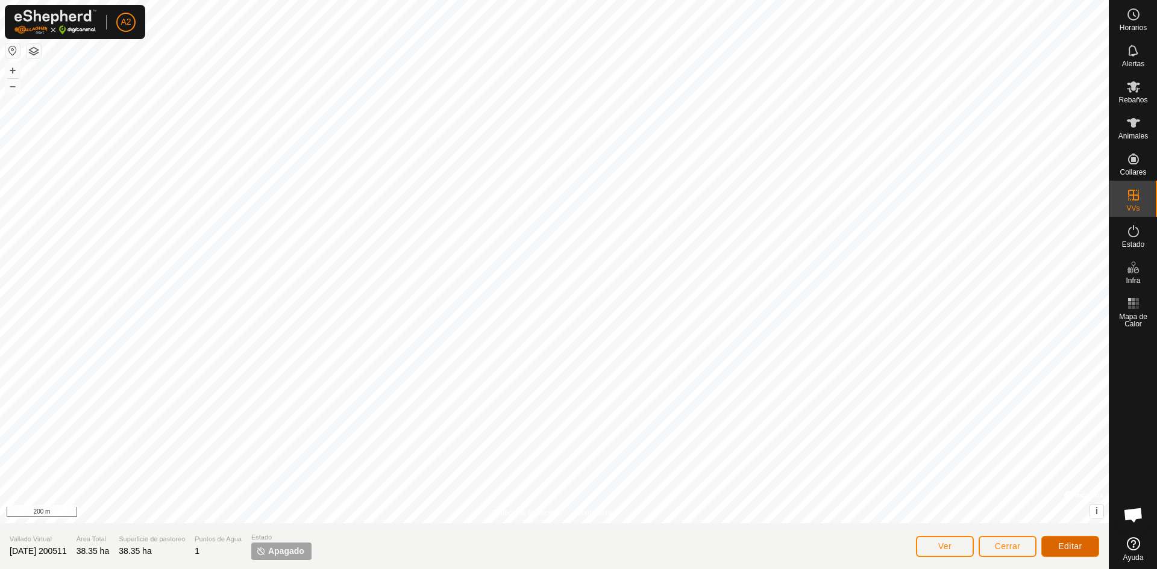
click at [1066, 546] on span "Editar" at bounding box center [1070, 547] width 24 height 10
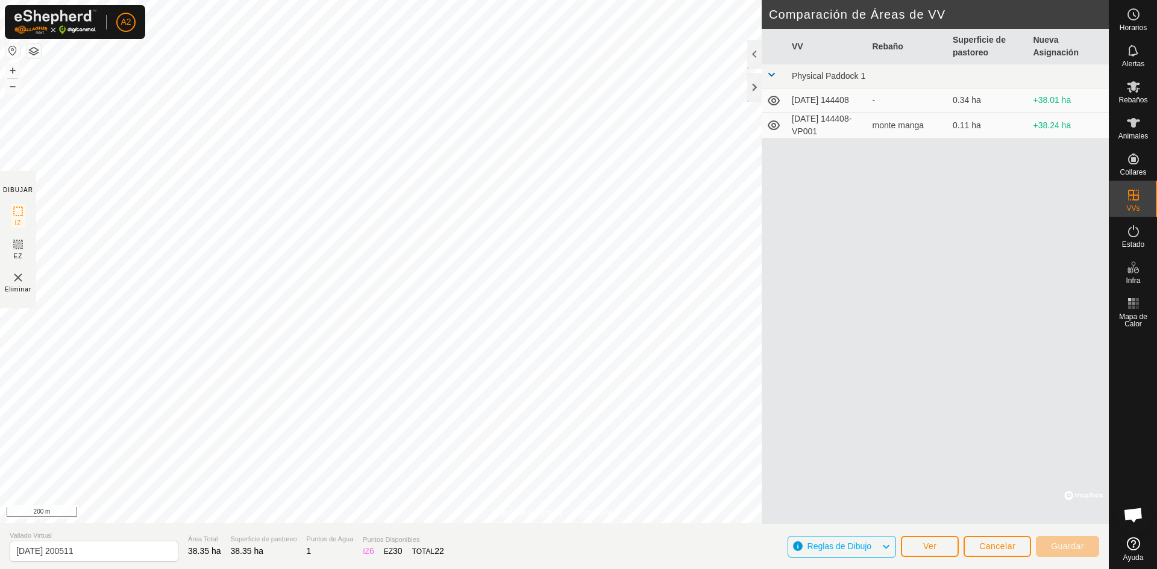
click at [777, 99] on icon at bounding box center [773, 100] width 14 height 14
click at [775, 101] on icon at bounding box center [773, 100] width 14 height 14
click at [775, 101] on icon at bounding box center [773, 101] width 12 height 10
click at [775, 101] on icon at bounding box center [773, 100] width 14 height 14
click at [995, 553] on button "Cancelar" at bounding box center [996, 546] width 67 height 21
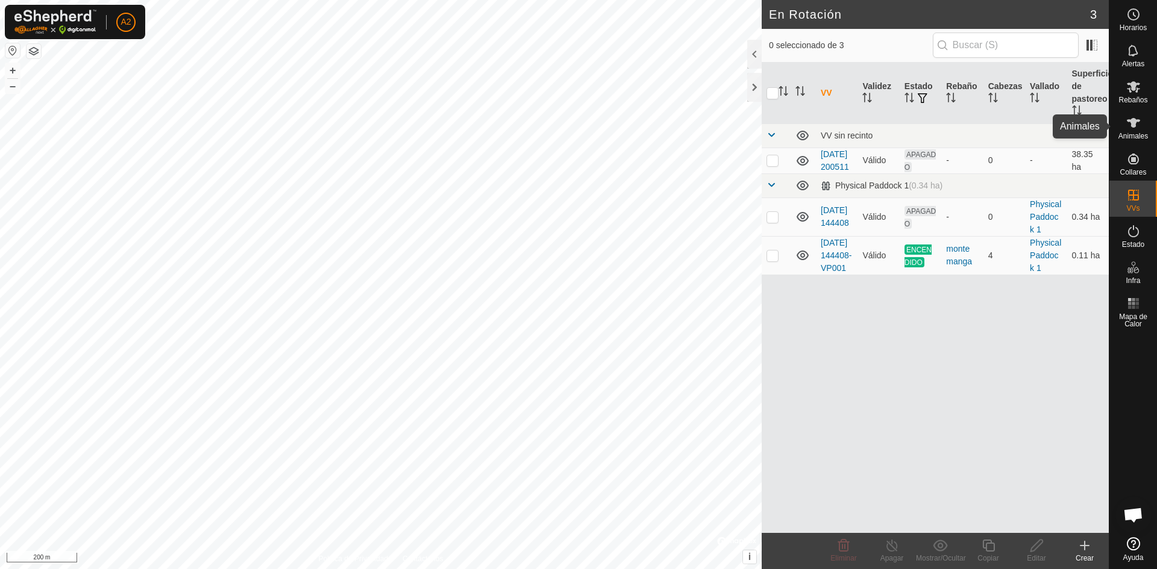
click at [1131, 133] on span "Animales" at bounding box center [1133, 136] width 30 height 7
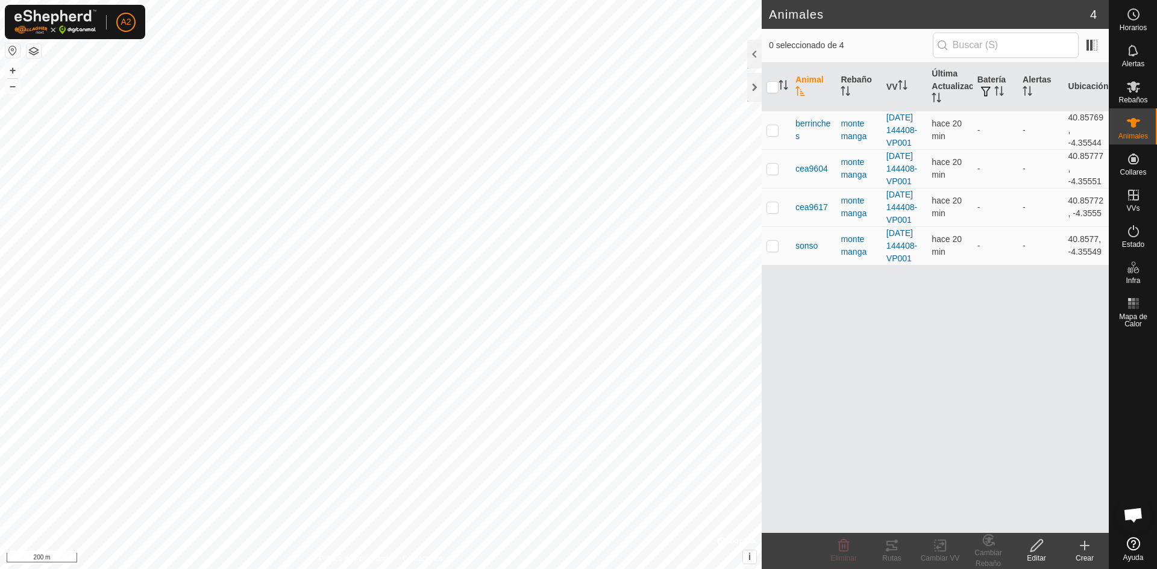
click at [1084, 545] on icon at bounding box center [1084, 546] width 0 height 8
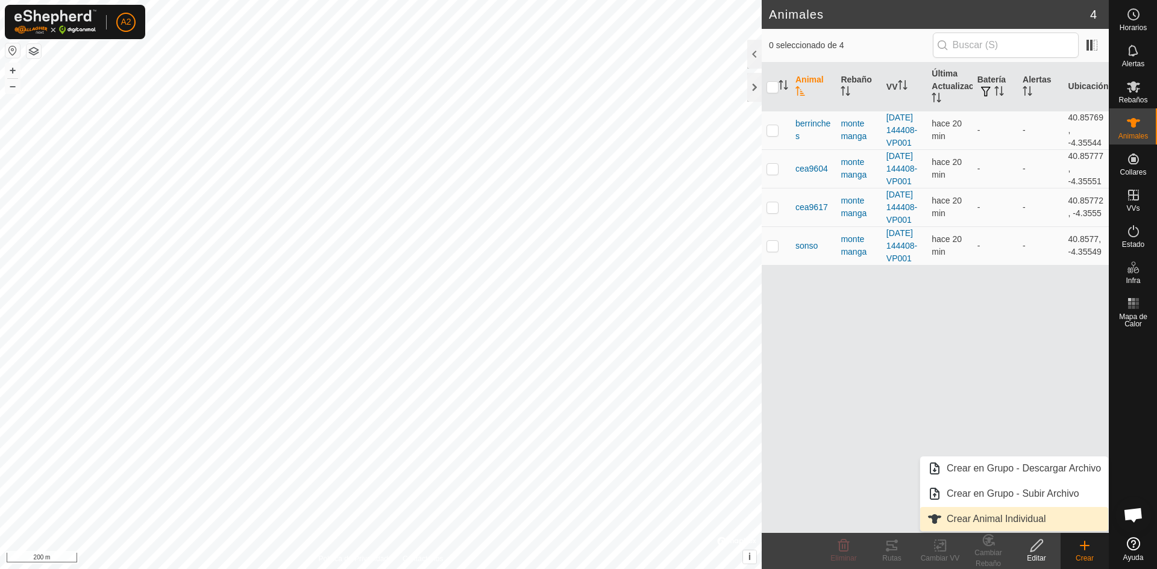
click at [1039, 520] on link "Crear Animal Individual" at bounding box center [1014, 519] width 188 height 24
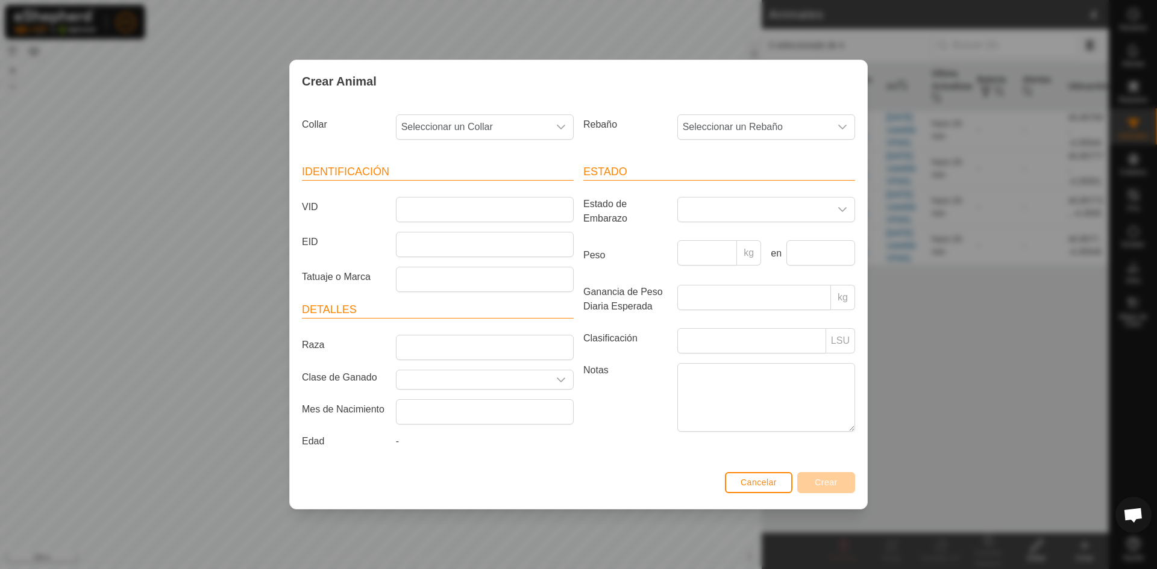
click at [191, 131] on div "Crear Animal Collar Seleccionar un Collar Rebaño Seleccionar un Rebaño Identifi…" at bounding box center [578, 284] width 1157 height 569
click at [745, 481] on span "Cancelar" at bounding box center [758, 483] width 36 height 10
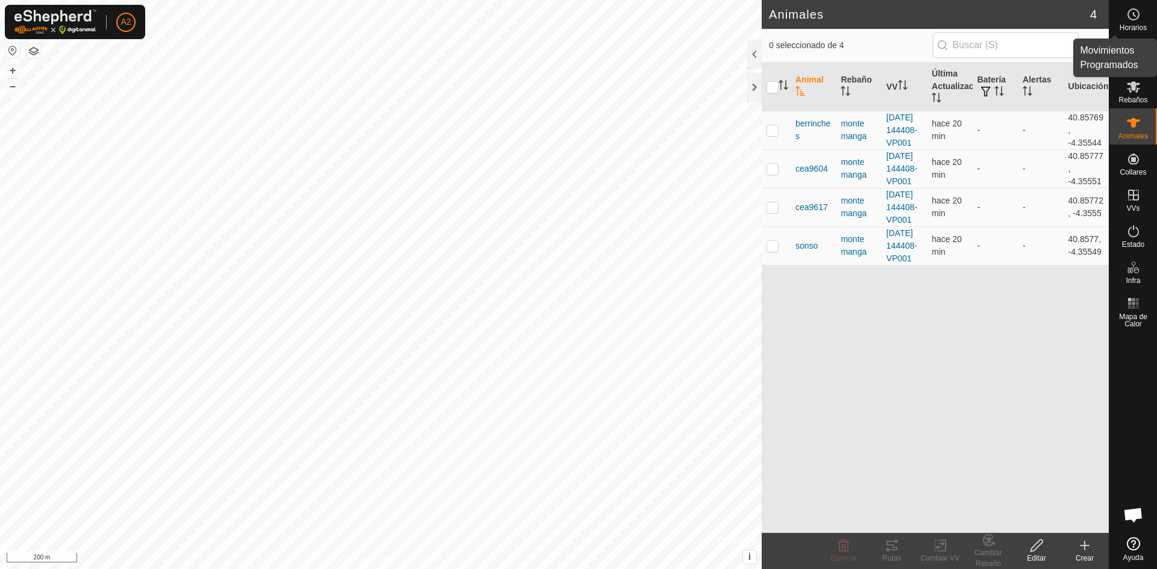
click at [1128, 24] on span "Horarios" at bounding box center [1132, 27] width 27 height 7
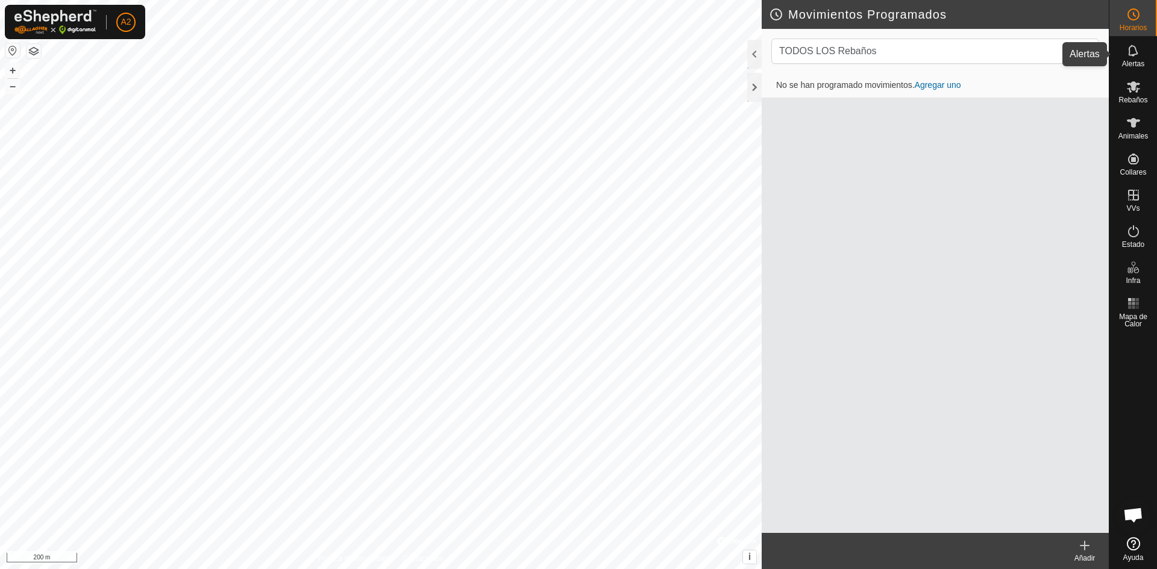
click at [1136, 69] on div "Alertas" at bounding box center [1133, 54] width 48 height 36
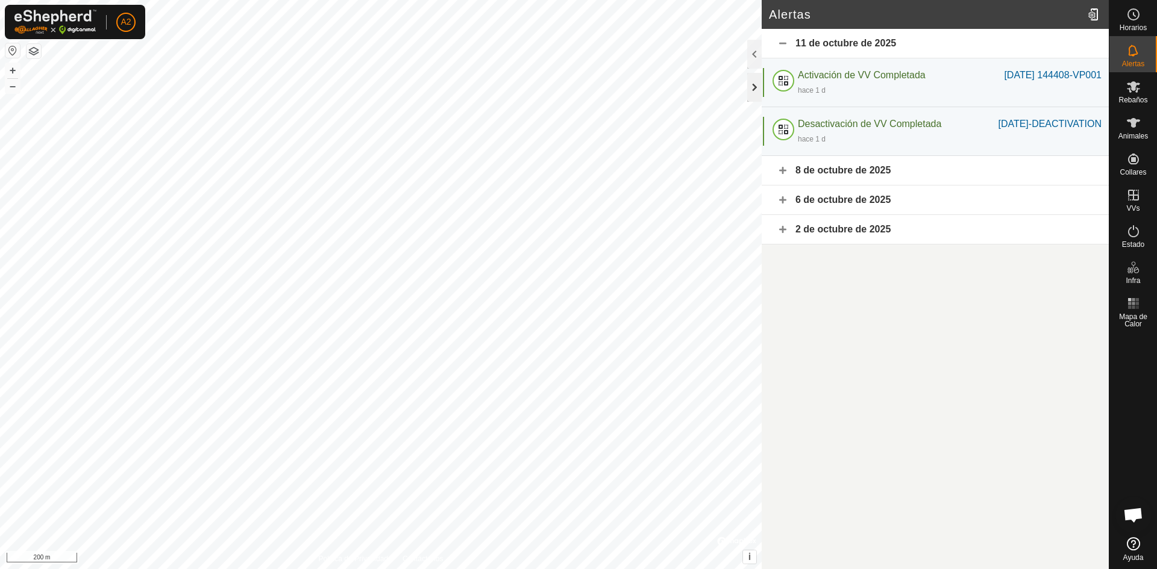
click at [748, 95] on div at bounding box center [754, 87] width 14 height 29
